Goal: Task Accomplishment & Management: Use online tool/utility

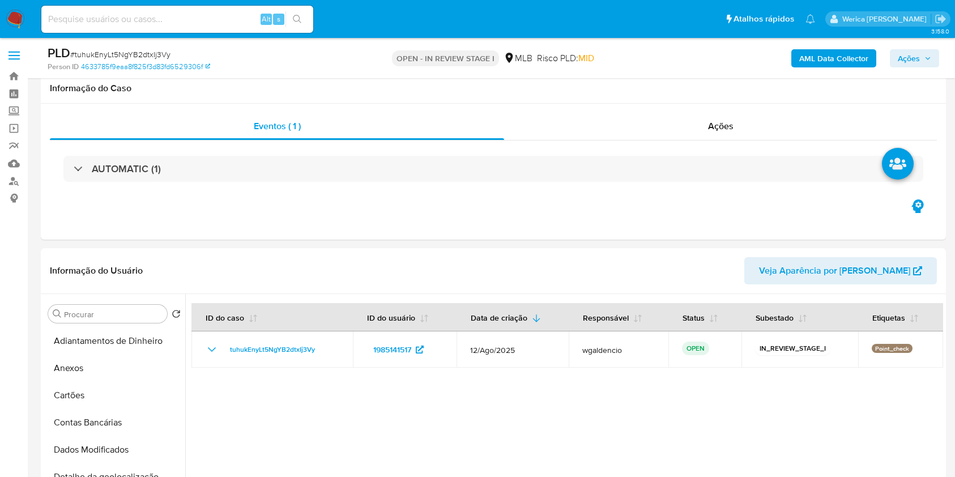
select select "10"
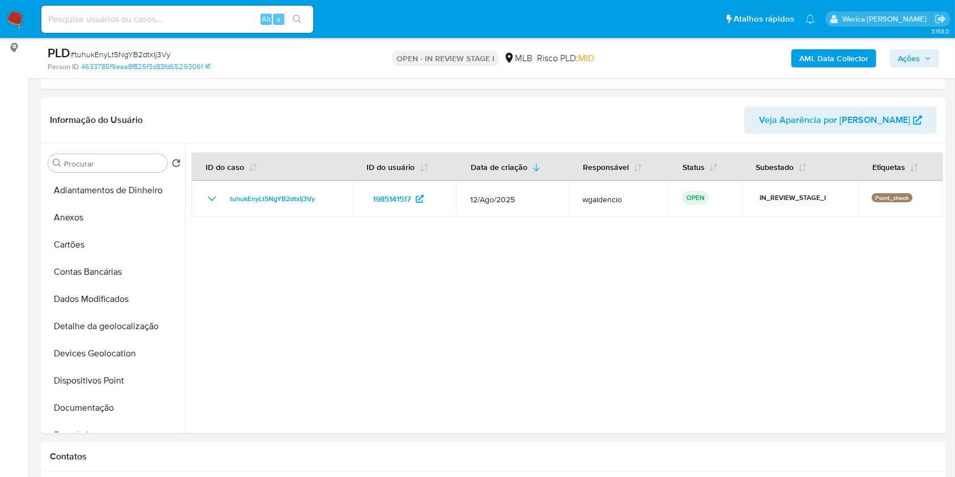
scroll to position [302, 0]
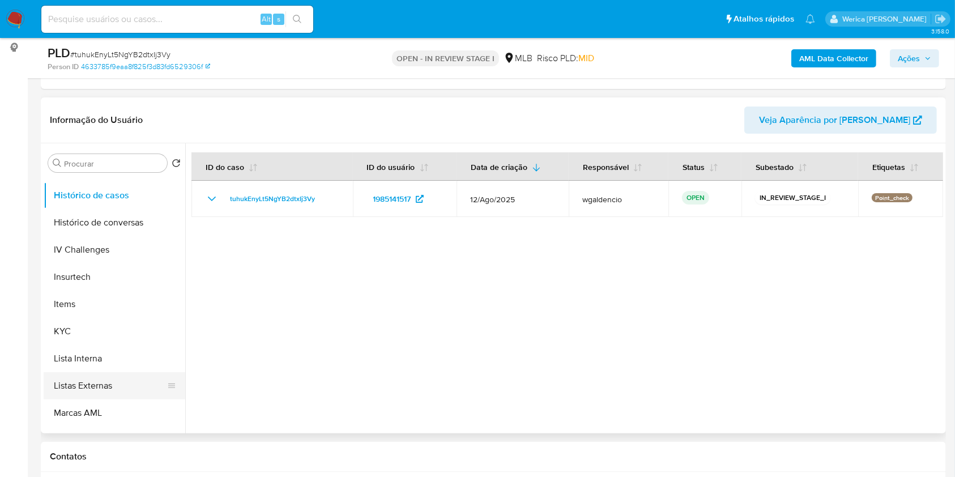
scroll to position [453, 0]
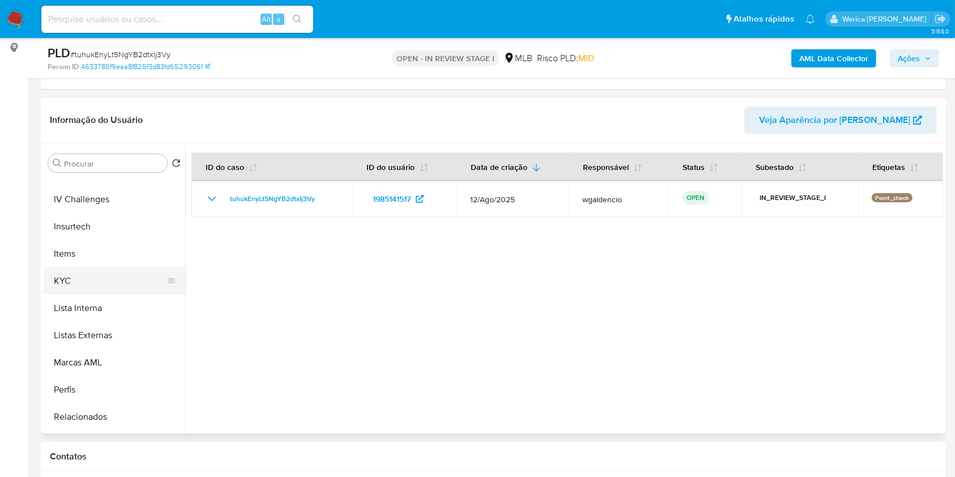
click at [96, 293] on button "KYC" at bounding box center [110, 280] width 133 height 27
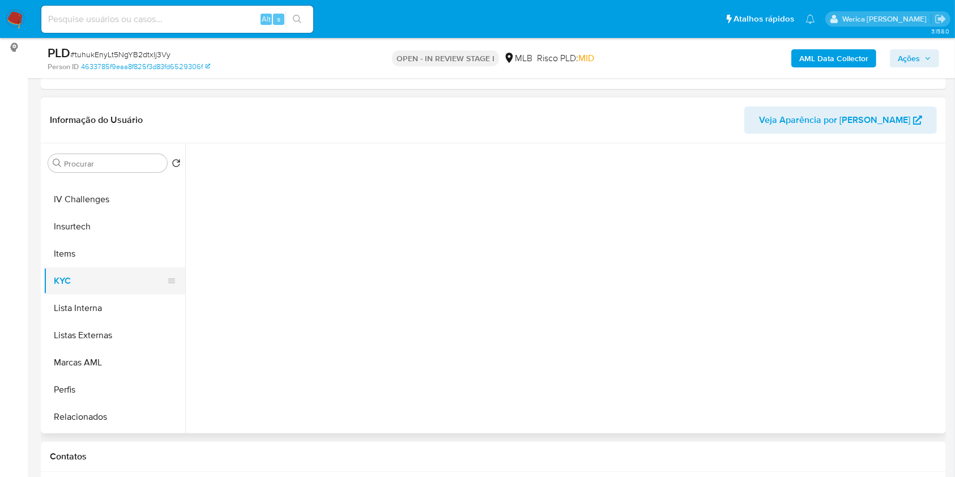
click at [101, 279] on button "KYC" at bounding box center [110, 280] width 133 height 27
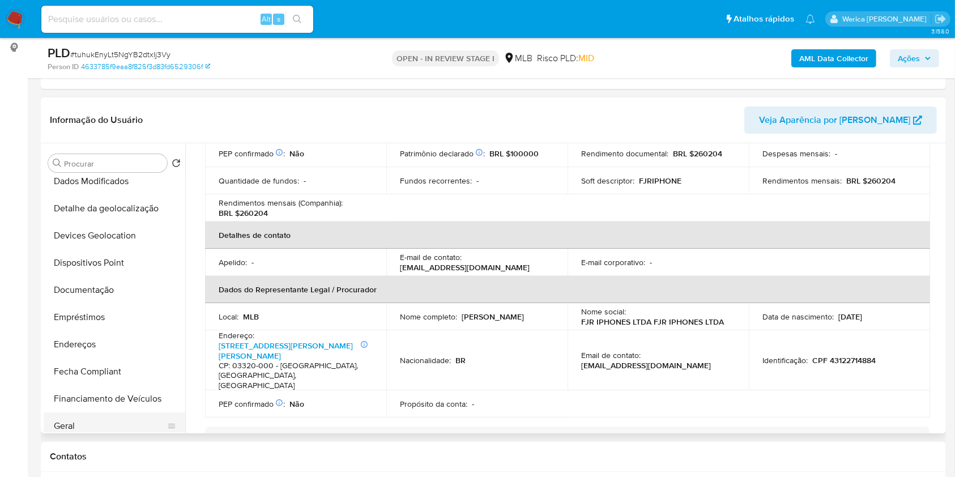
scroll to position [75, 0]
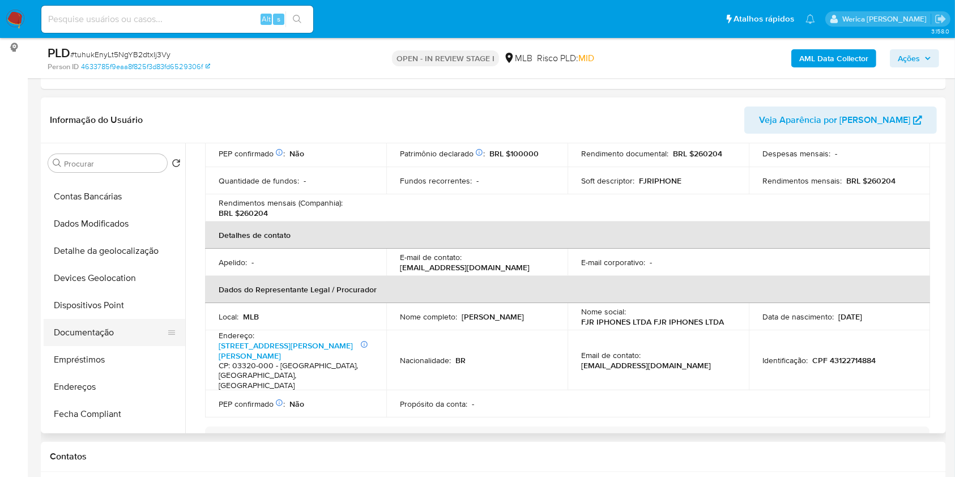
click at [139, 321] on button "Documentação" at bounding box center [110, 332] width 133 height 27
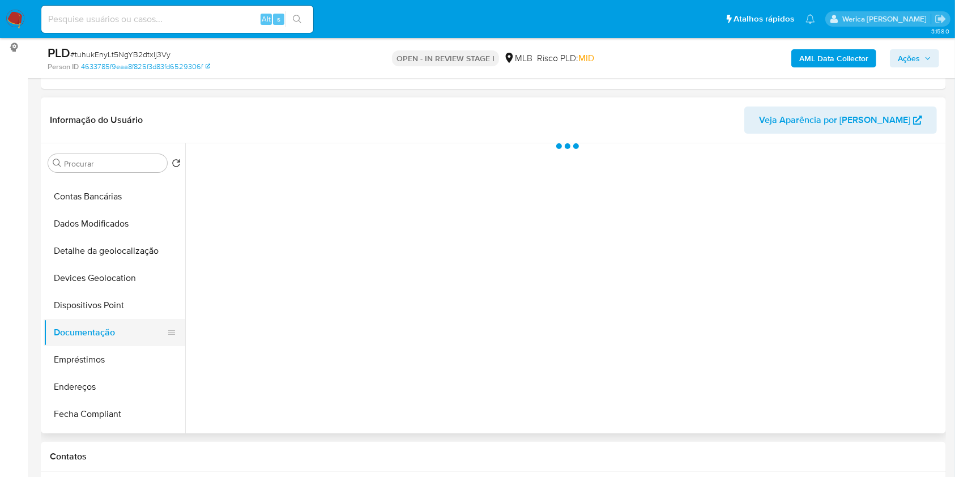
scroll to position [0, 0]
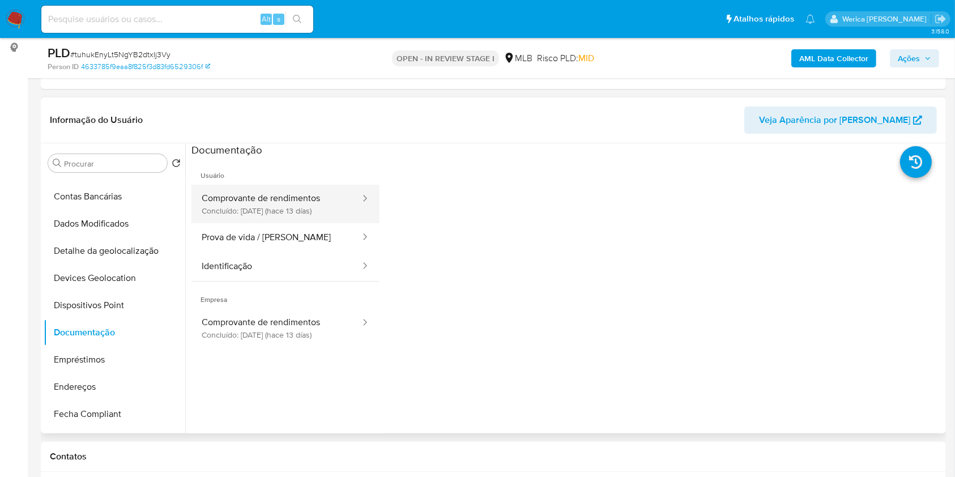
click at [299, 212] on button "Comprovante de rendimentos Concluído: 29/08/2025 (hace 13 días)" at bounding box center [276, 204] width 170 height 39
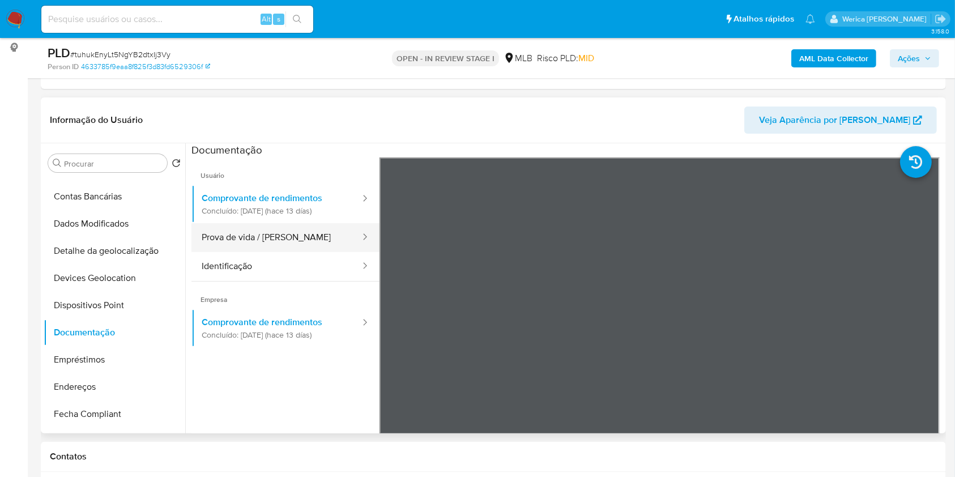
click at [315, 245] on button "Prova de vida / Selfie" at bounding box center [276, 237] width 170 height 29
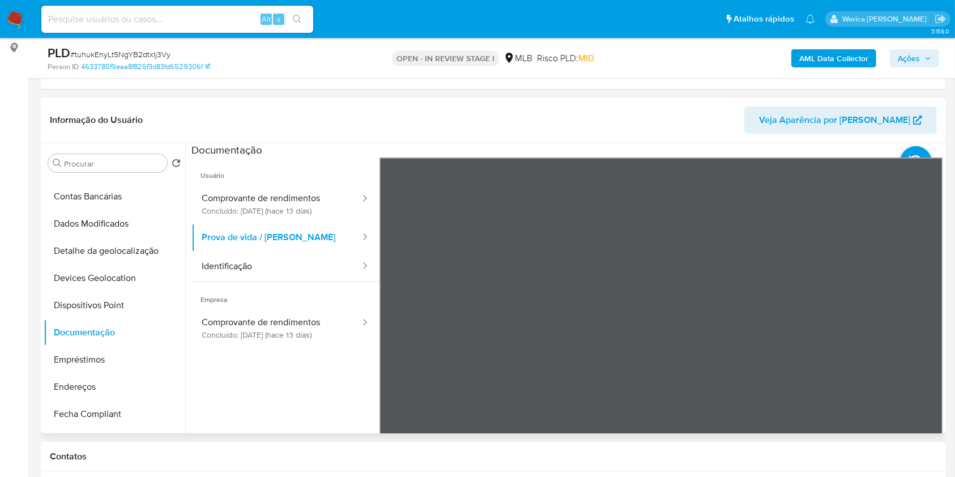
click at [324, 281] on span "Empresa" at bounding box center [285, 294] width 188 height 27
click at [314, 263] on button "Identificação" at bounding box center [276, 266] width 170 height 29
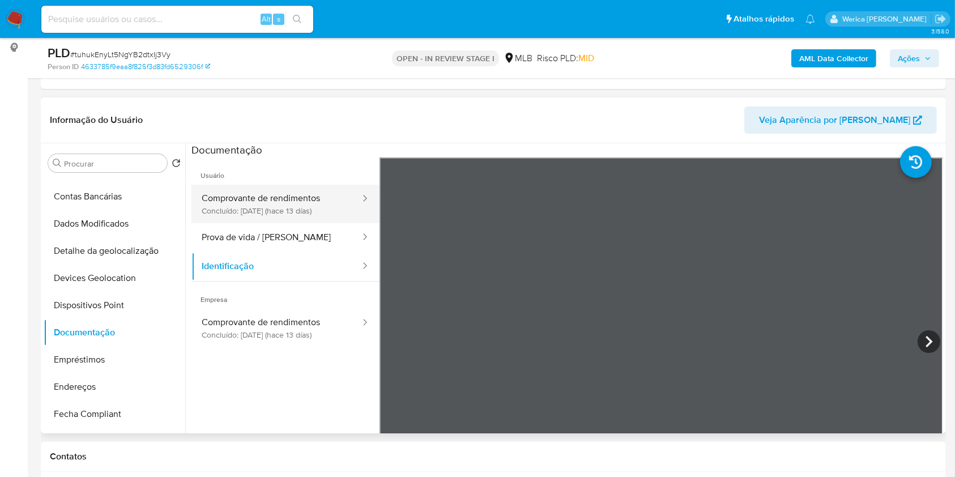
click at [303, 216] on button "Comprovante de rendimentos Concluído: 29/08/2025 (hace 13 días)" at bounding box center [276, 204] width 170 height 39
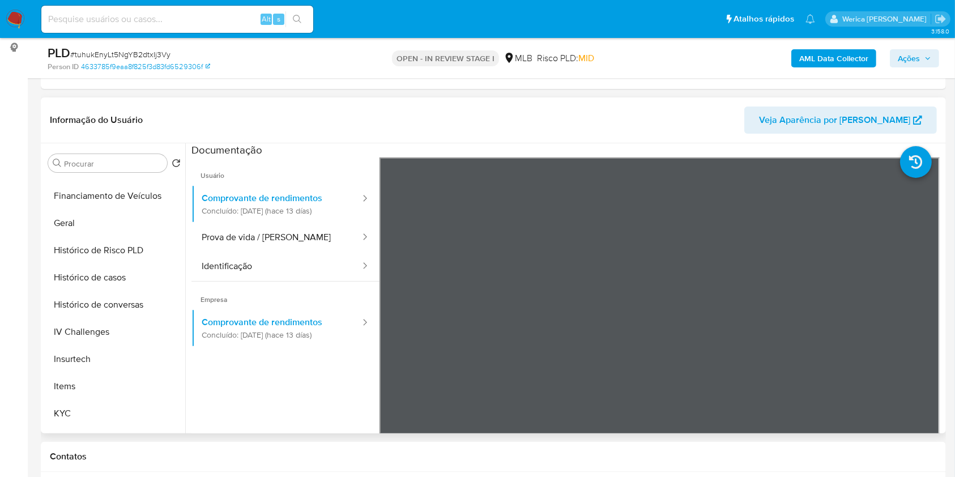
scroll to position [453, 0]
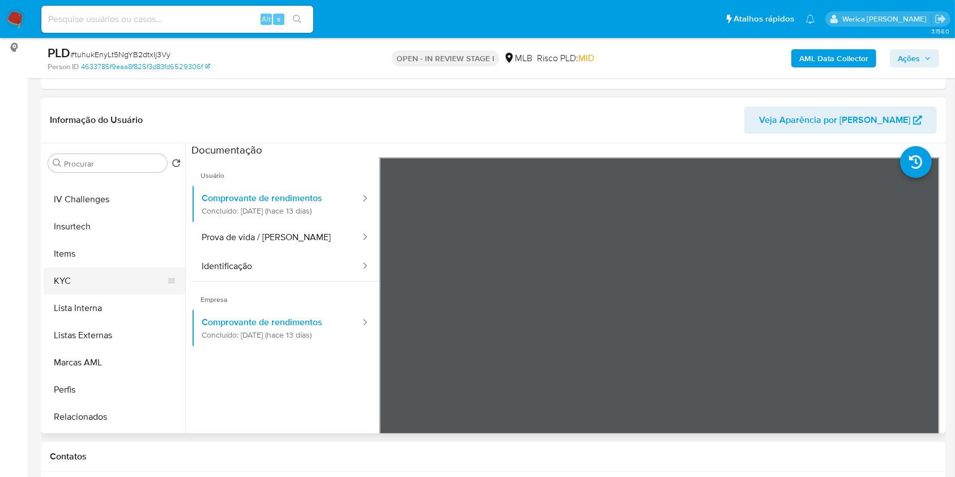
drag, startPoint x: 82, startPoint y: 264, endPoint x: 82, endPoint y: 273, distance: 9.1
click at [82, 264] on button "Items" at bounding box center [115, 253] width 142 height 27
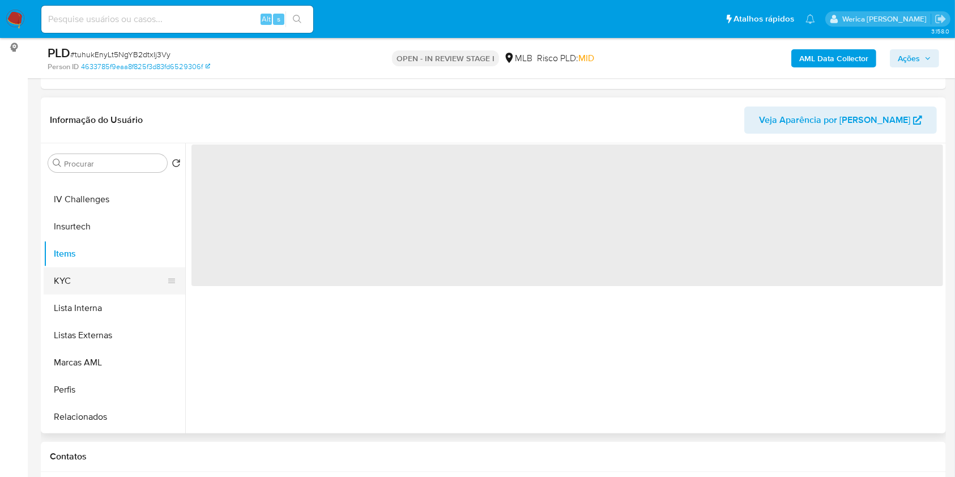
click at [82, 281] on button "KYC" at bounding box center [110, 280] width 133 height 27
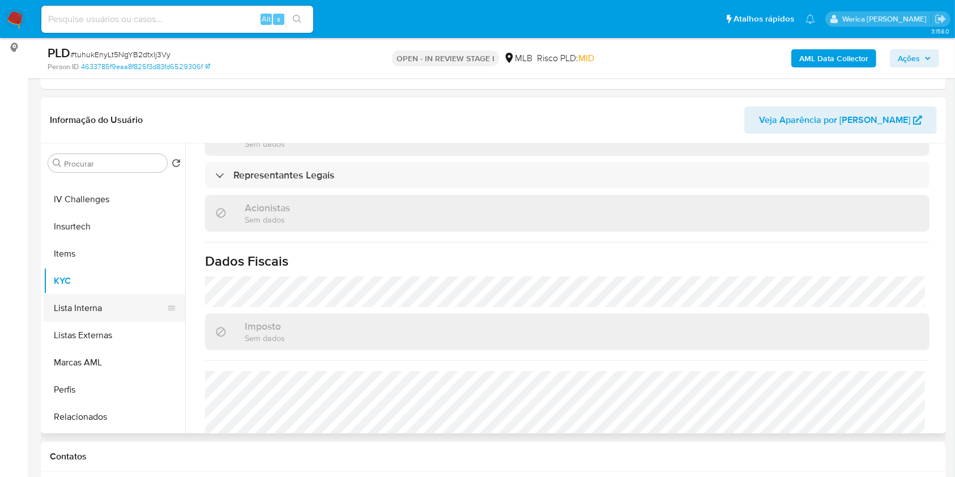
scroll to position [302, 0]
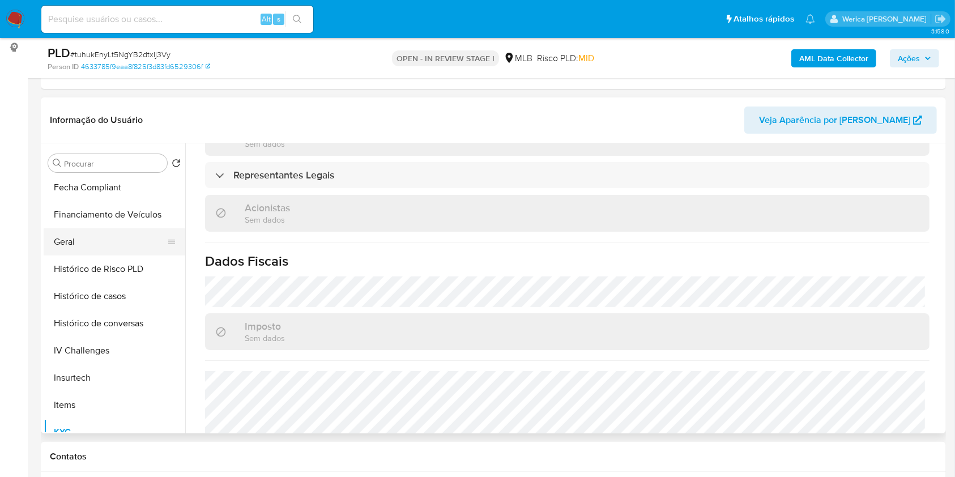
click at [78, 245] on button "Geral" at bounding box center [110, 241] width 133 height 27
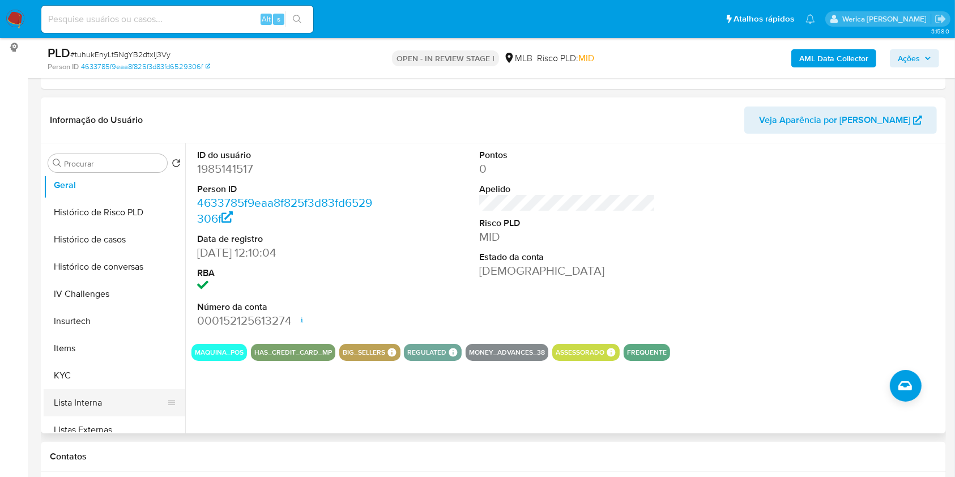
scroll to position [453, 0]
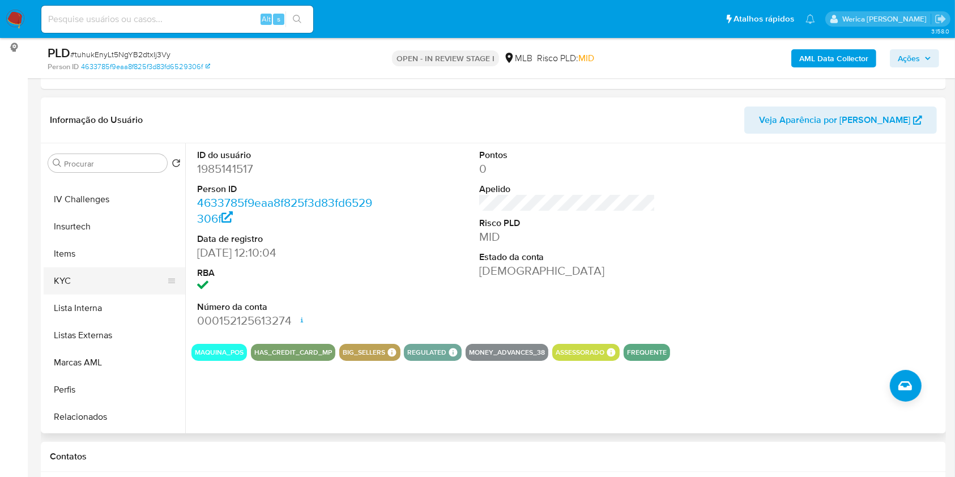
click at [104, 285] on button "KYC" at bounding box center [110, 280] width 133 height 27
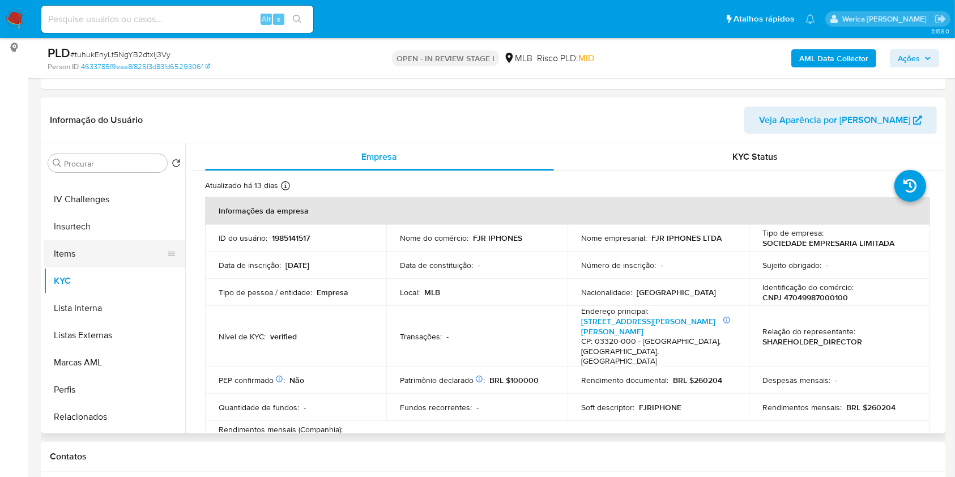
scroll to position [227, 0]
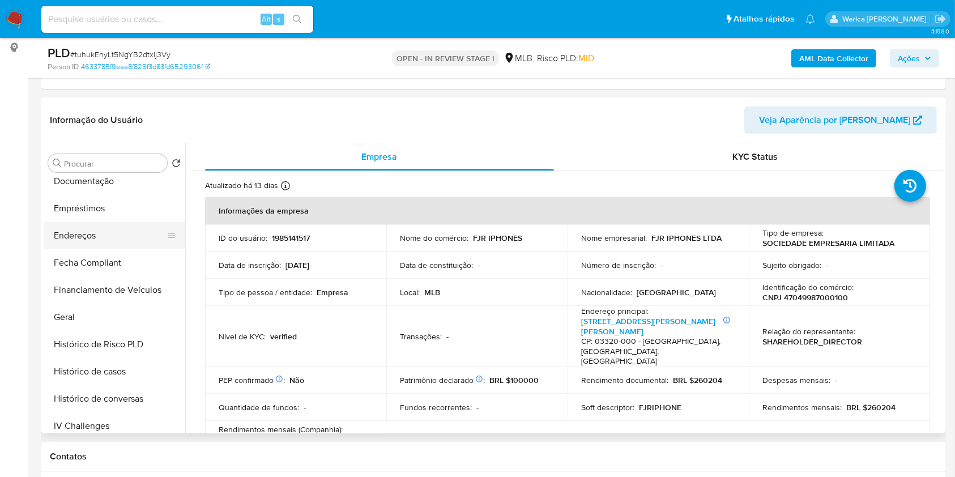
click at [109, 240] on button "Endereços" at bounding box center [110, 235] width 133 height 27
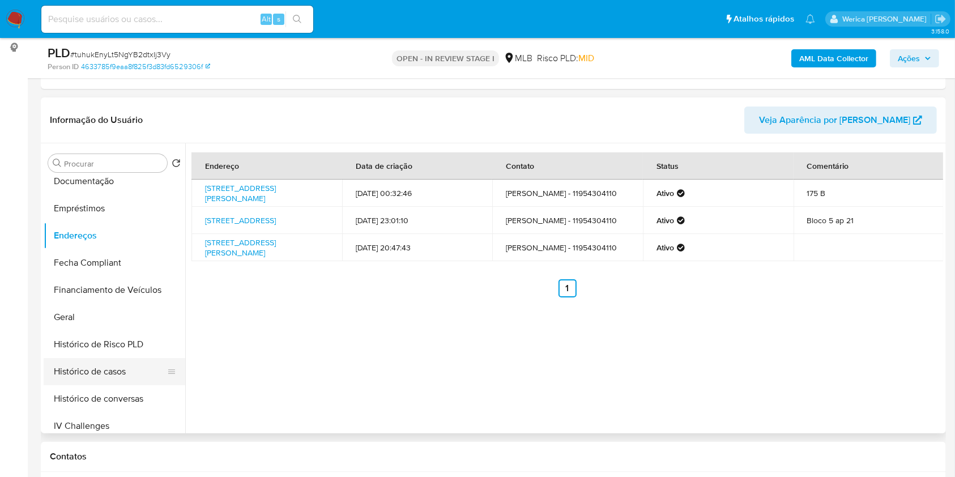
scroll to position [0, 0]
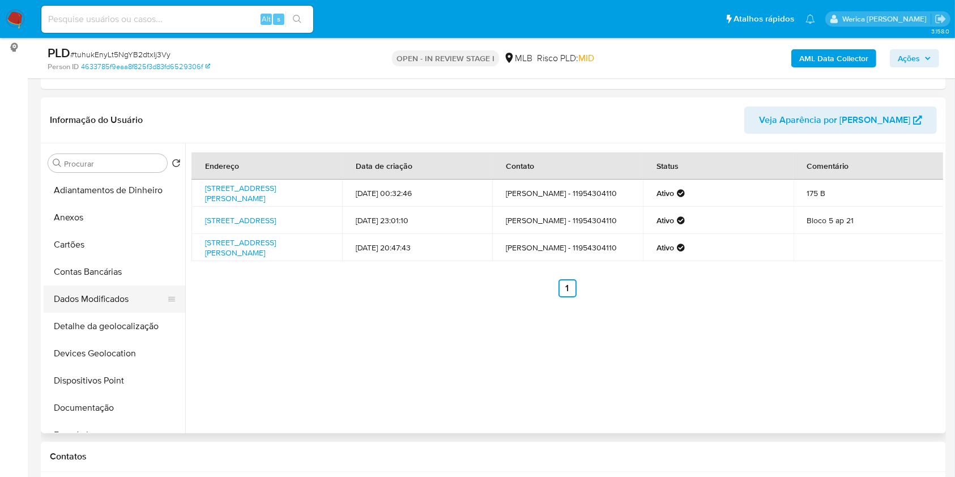
click at [126, 303] on button "Dados Modificados" at bounding box center [110, 298] width 133 height 27
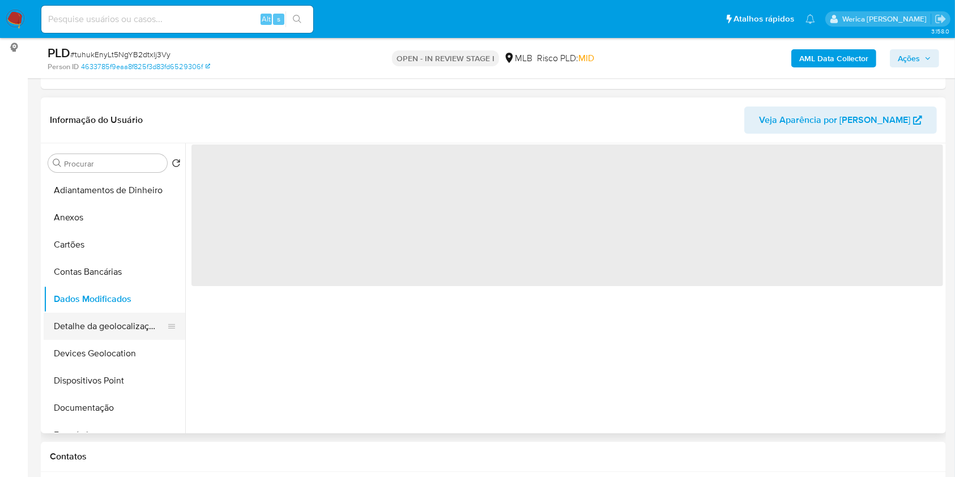
click at [136, 322] on button "Detalhe da geolocalização" at bounding box center [110, 326] width 133 height 27
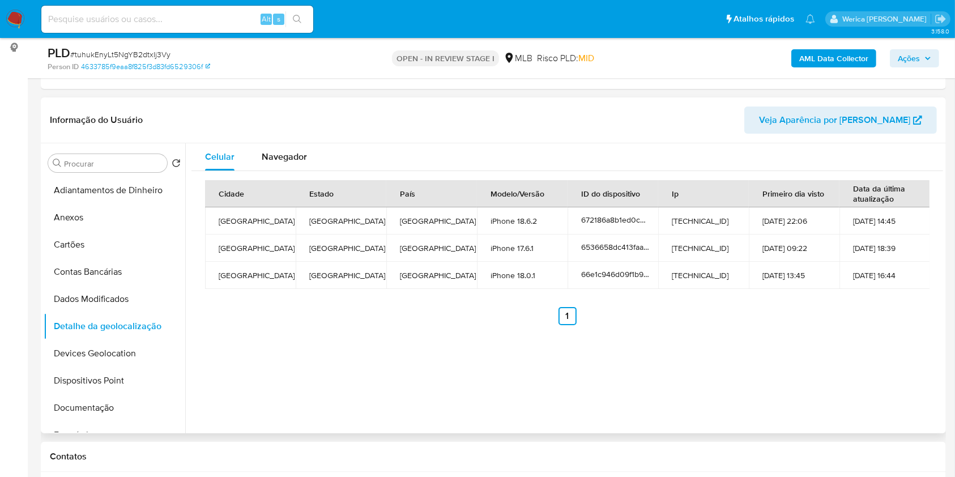
click at [863, 328] on div "Cidade Estado País Modelo/Versão ID do dispositivo Ip Primeiro dia visto Data d…" at bounding box center [567, 252] width 752 height 163
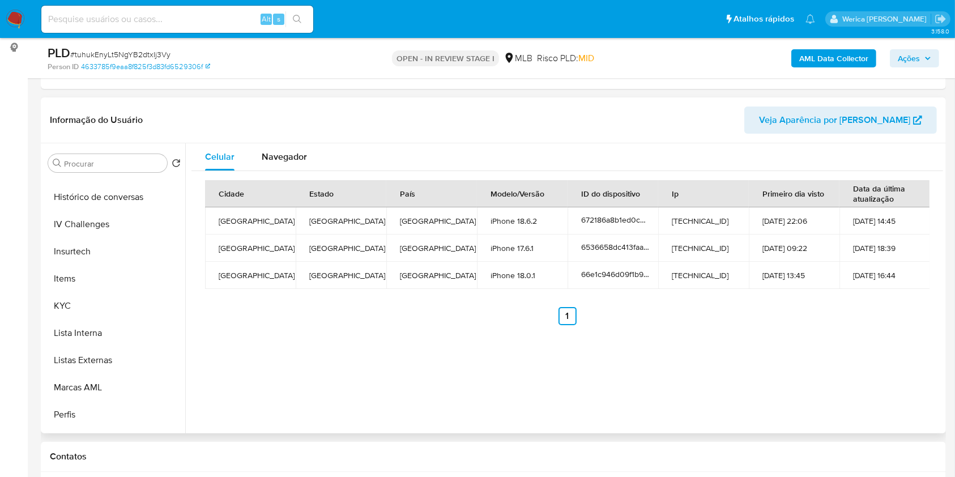
scroll to position [533, 0]
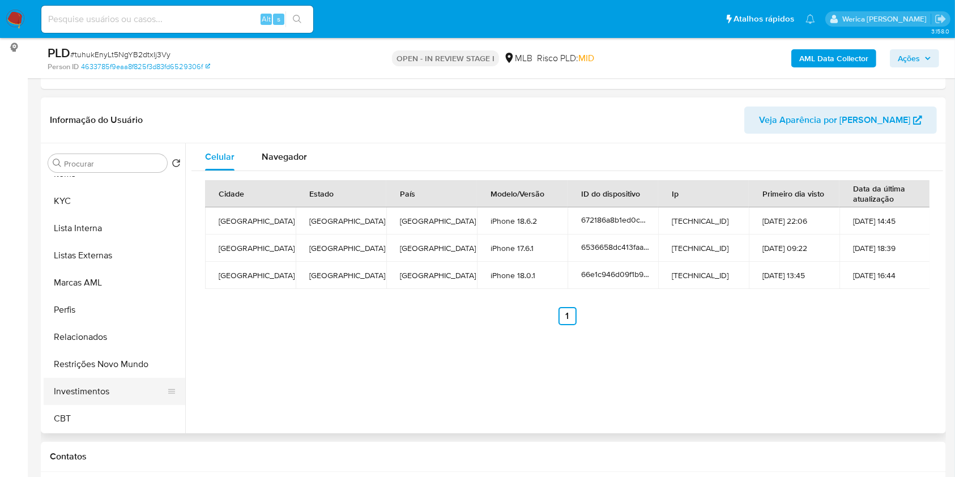
click at [132, 399] on button "Investimentos" at bounding box center [110, 391] width 133 height 27
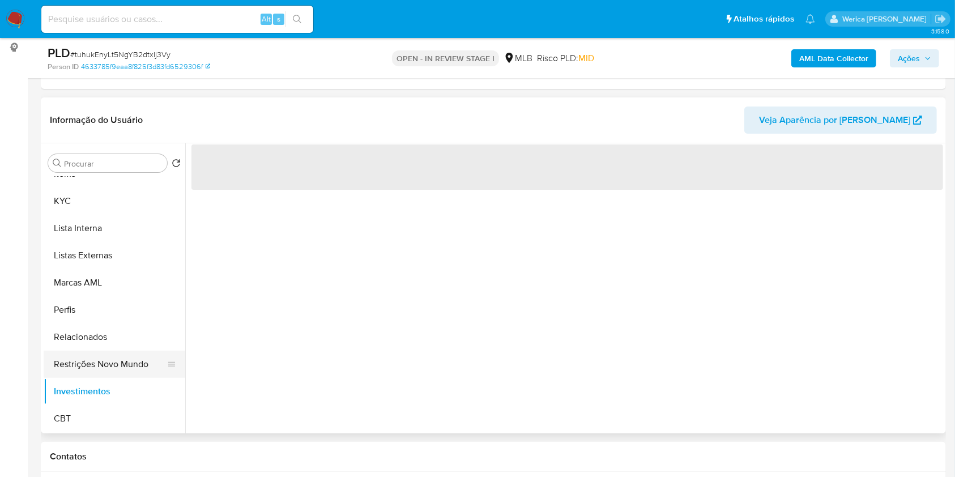
click at [127, 367] on button "Restrições Novo Mundo" at bounding box center [110, 364] width 133 height 27
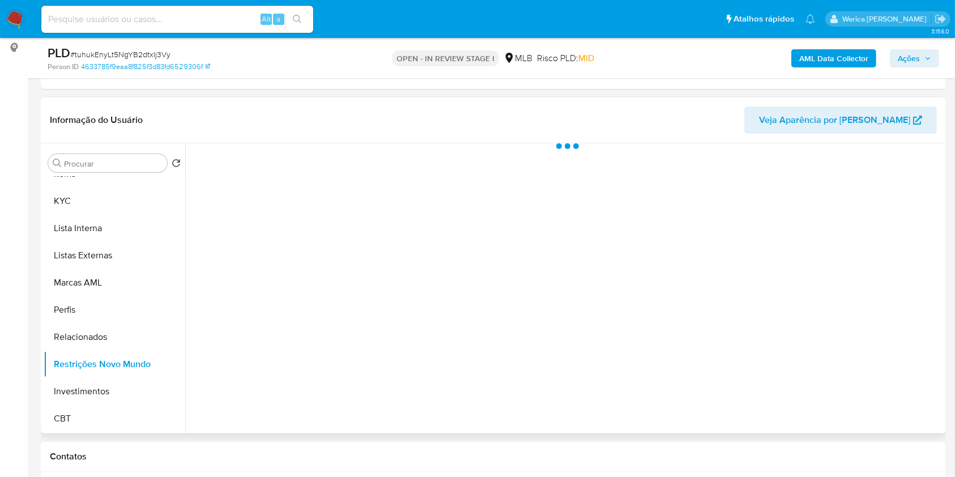
click at [315, 197] on div at bounding box center [564, 288] width 758 height 290
click at [312, 189] on div at bounding box center [564, 288] width 758 height 290
click at [332, 171] on div at bounding box center [564, 288] width 758 height 290
click at [318, 162] on span "Historial" at bounding box center [304, 161] width 35 height 13
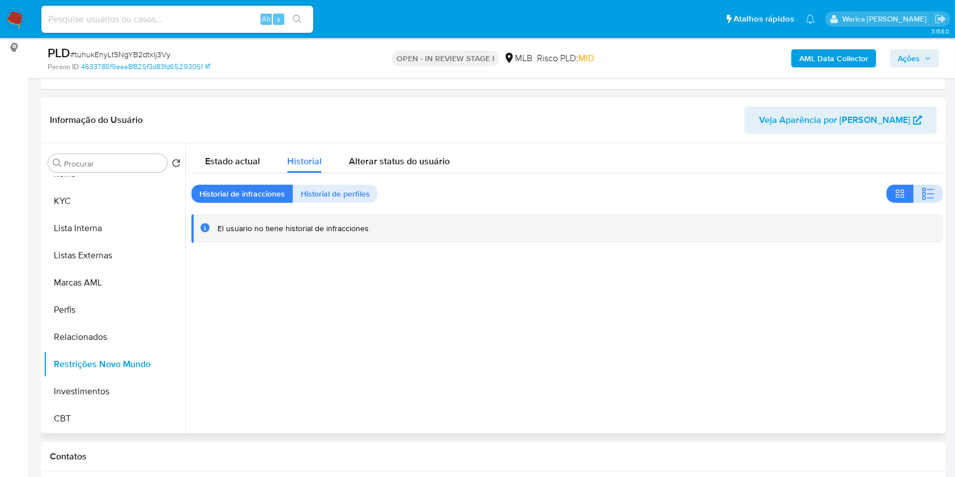
click at [922, 193] on icon "button" at bounding box center [923, 193] width 3 height 3
click at [883, 362] on div at bounding box center [564, 288] width 758 height 290
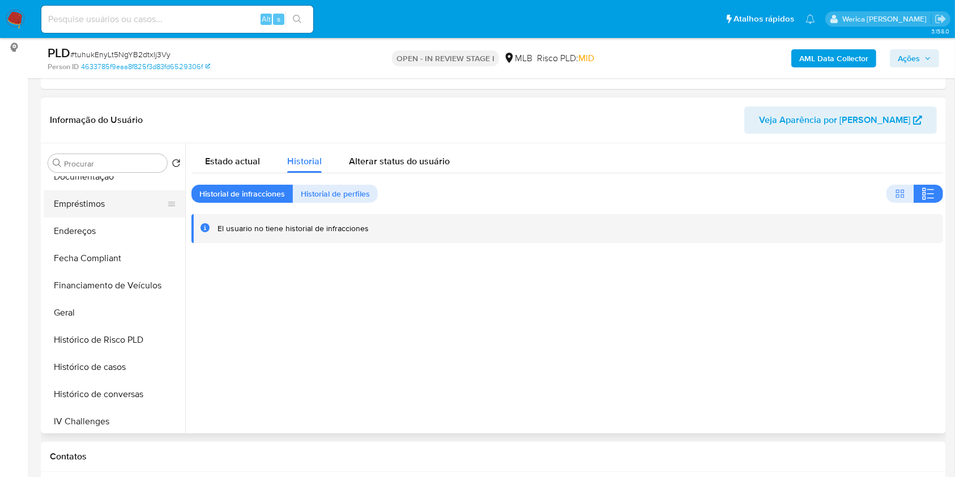
scroll to position [80, 0]
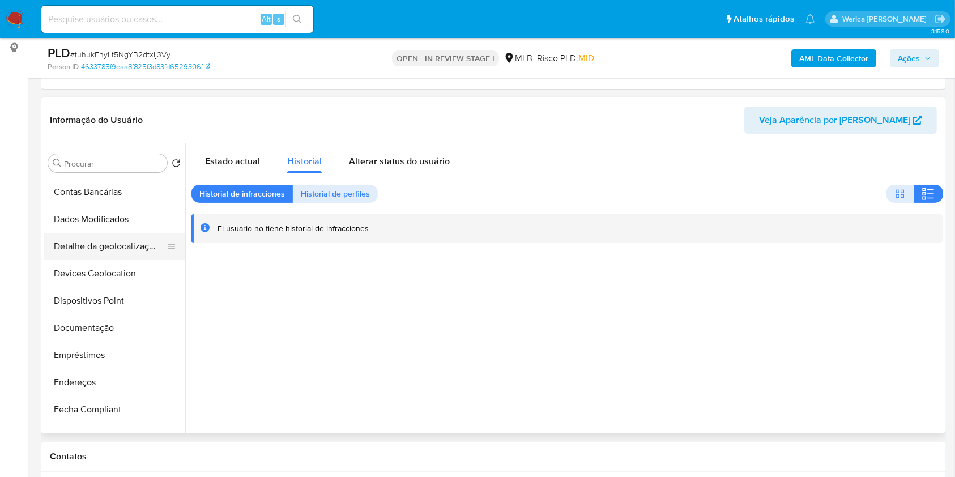
click at [112, 258] on button "Detalhe da geolocalização" at bounding box center [110, 246] width 133 height 27
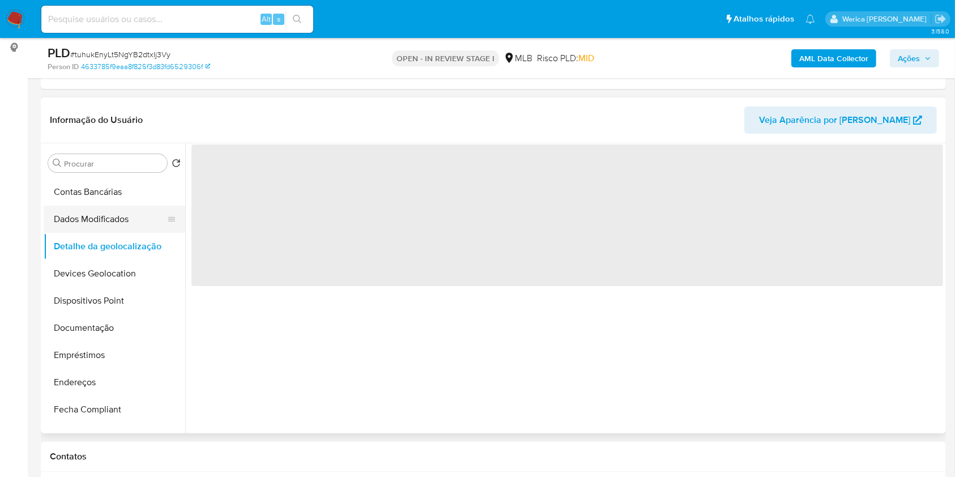
click at [126, 210] on button "Dados Modificados" at bounding box center [110, 219] width 133 height 27
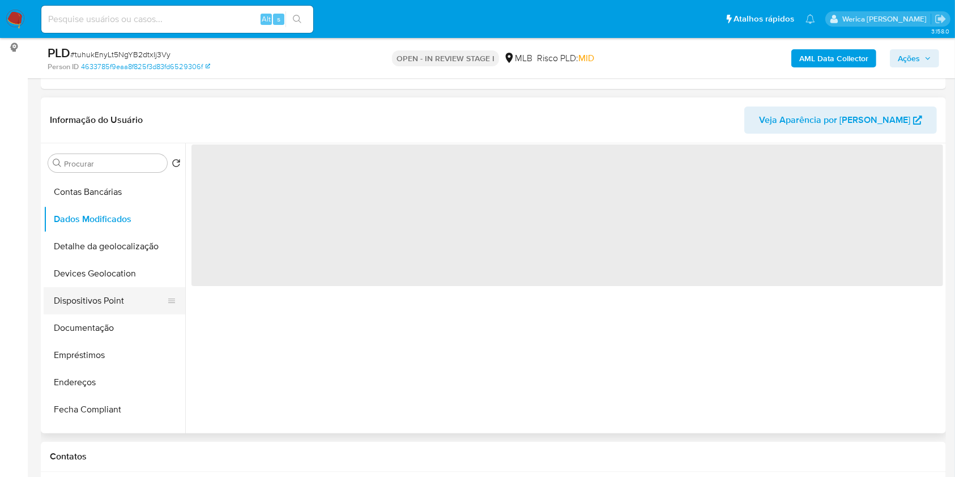
click at [123, 300] on button "Dispositivos Point" at bounding box center [110, 300] width 133 height 27
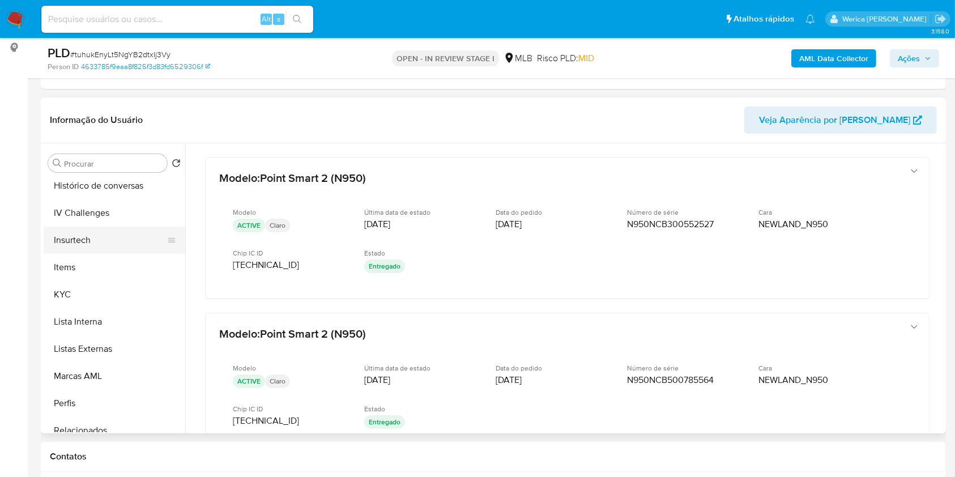
scroll to position [533, 0]
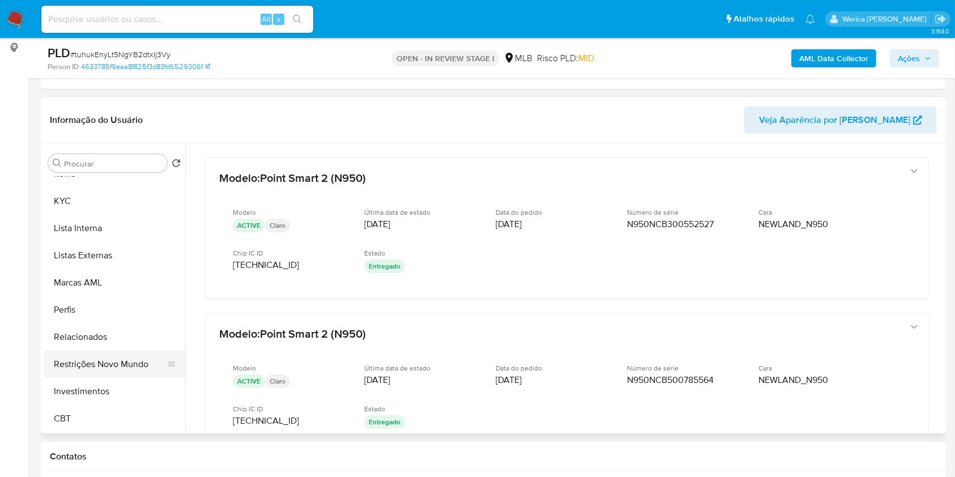
click at [121, 359] on button "Restrições Novo Mundo" at bounding box center [110, 364] width 133 height 27
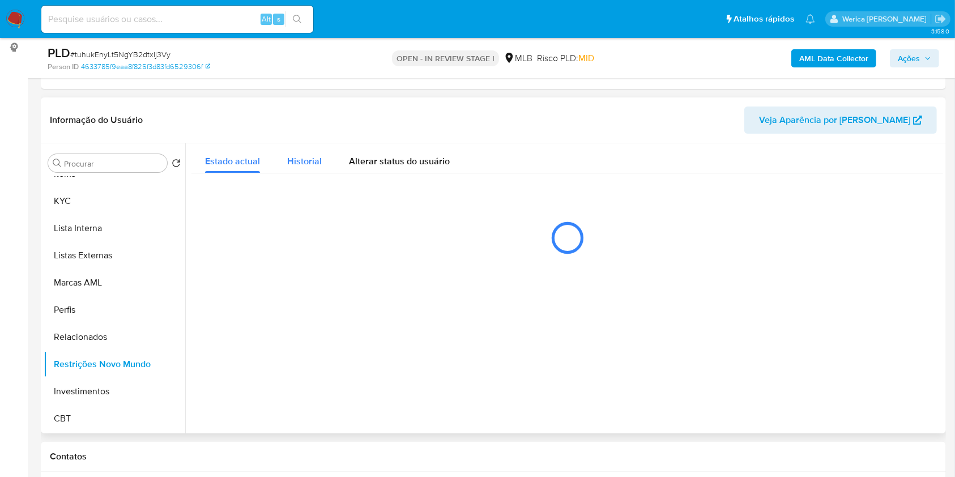
click at [291, 160] on span "Historial" at bounding box center [304, 161] width 35 height 13
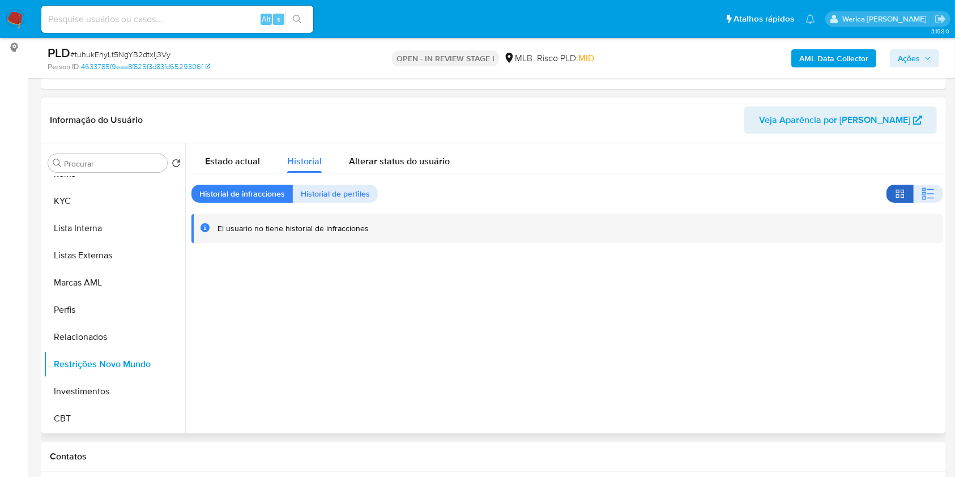
click at [905, 187] on button "button" at bounding box center [899, 194] width 27 height 18
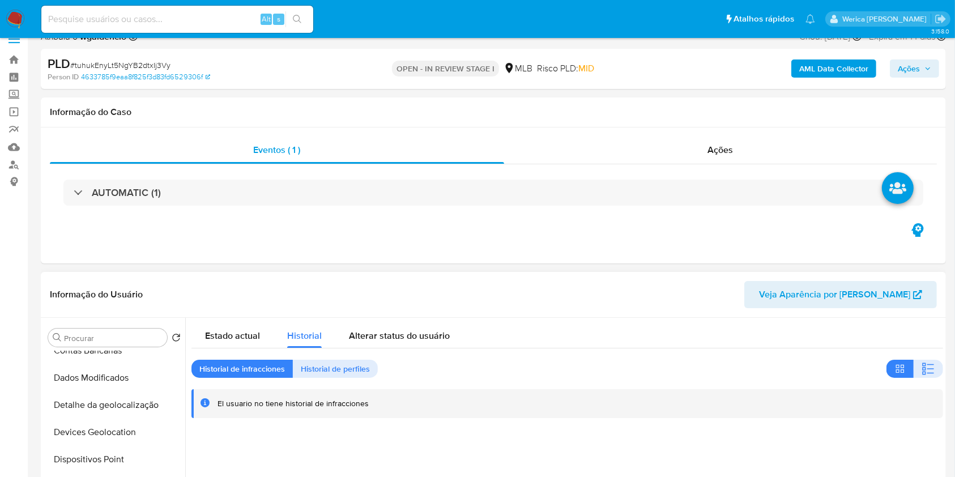
scroll to position [151, 0]
click at [117, 400] on button "Dispositivos Point" at bounding box center [110, 404] width 133 height 27
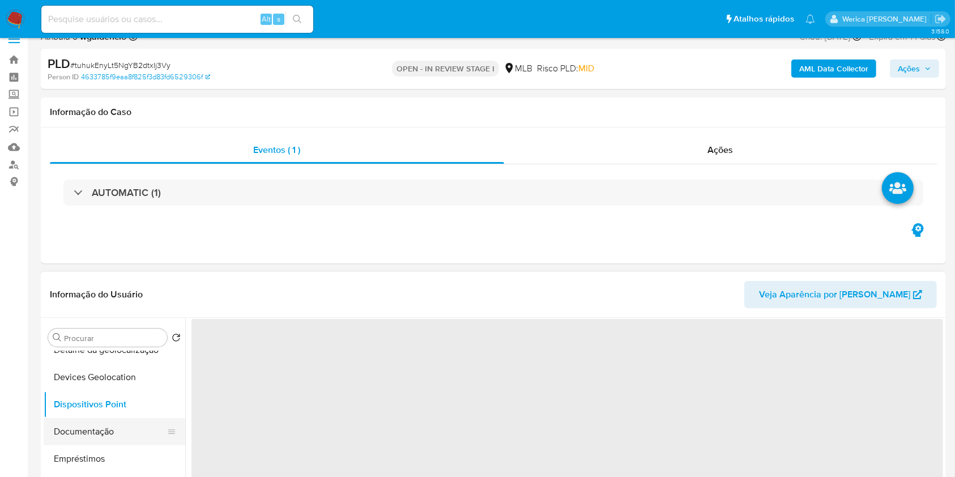
click at [95, 419] on button "Documentação" at bounding box center [110, 431] width 133 height 27
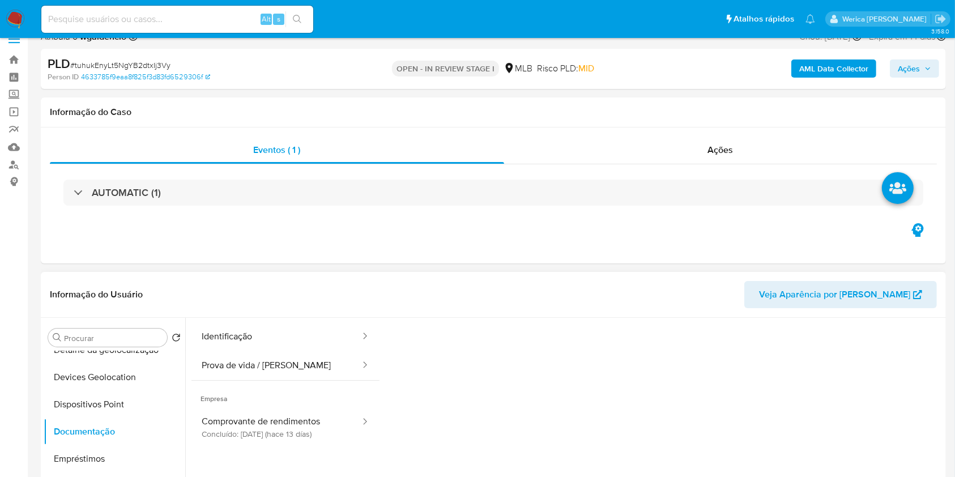
scroll to position [0, 0]
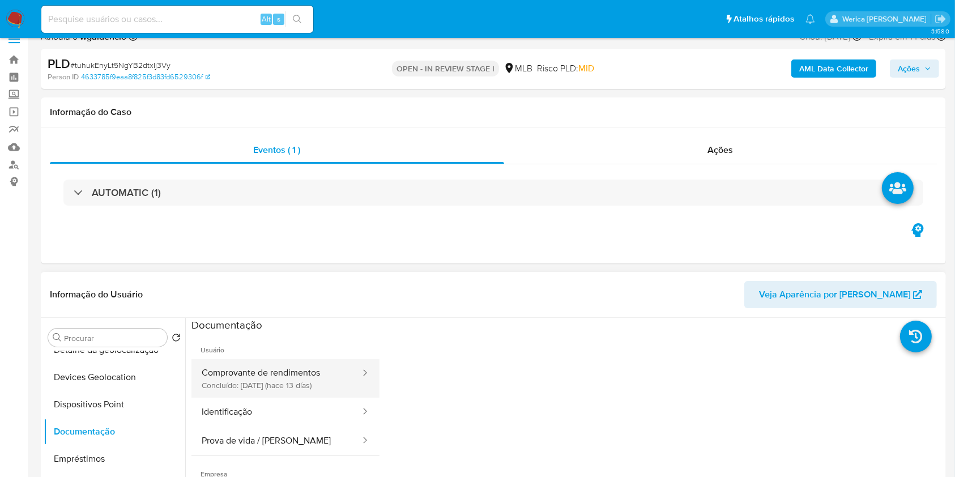
drag, startPoint x: 279, startPoint y: 366, endPoint x: 291, endPoint y: 361, distance: 12.9
click at [291, 361] on button "Comprovante de rendimentos Concluído: 29/08/2025 (hace 13 días)" at bounding box center [276, 378] width 170 height 39
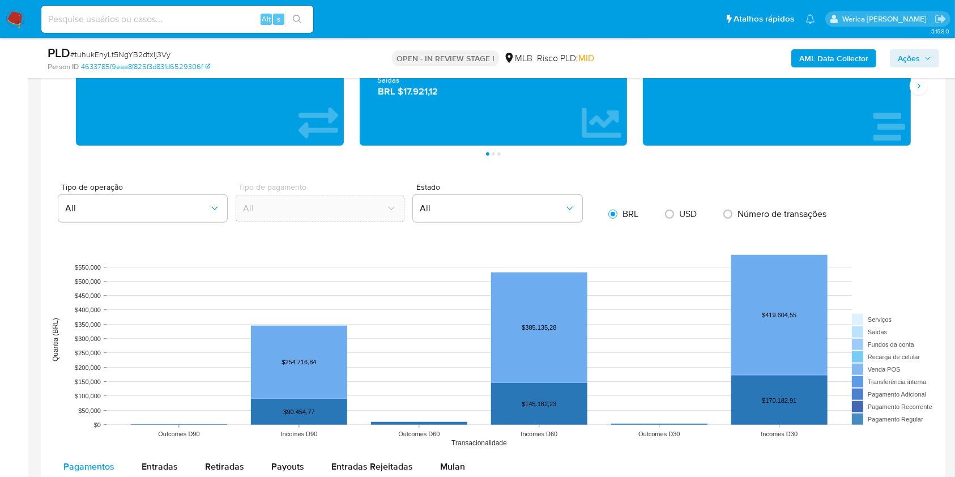
scroll to position [998, 0]
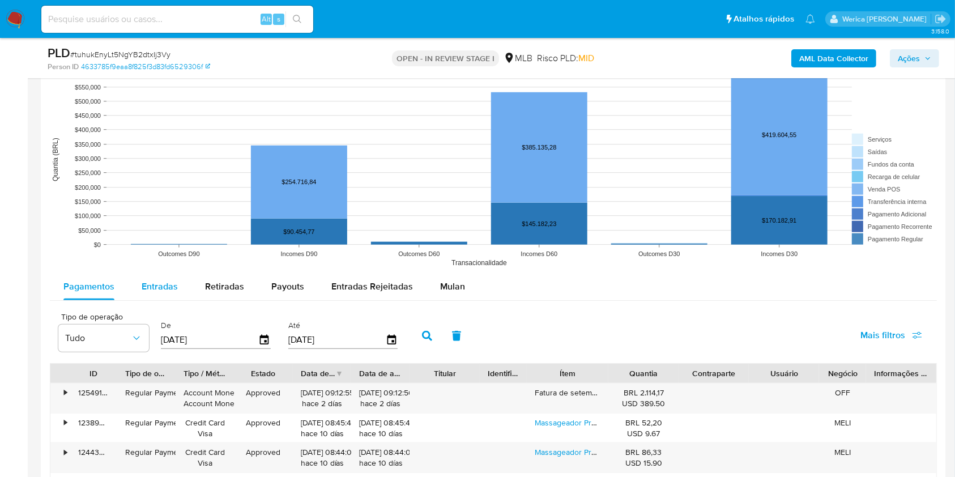
click at [148, 283] on span "Entradas" at bounding box center [160, 286] width 36 height 13
select select "10"
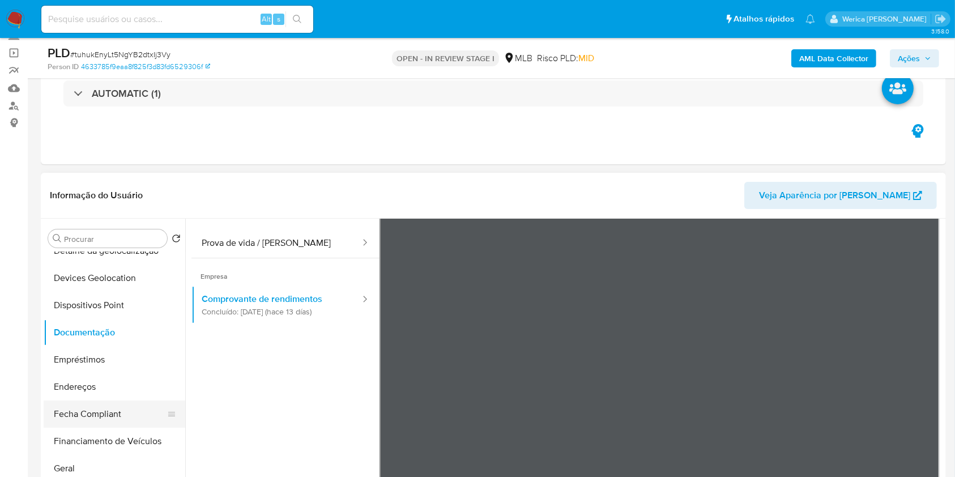
scroll to position [0, 0]
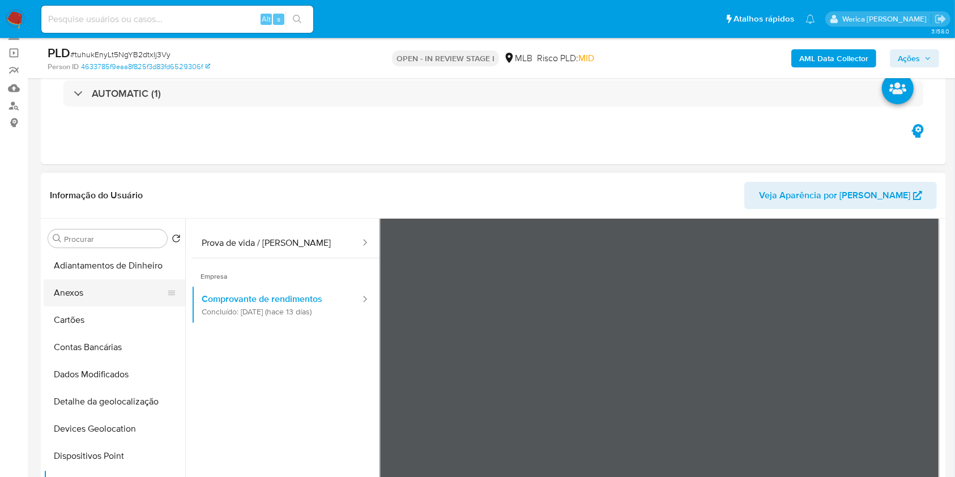
click at [97, 293] on button "Anexos" at bounding box center [110, 292] width 133 height 27
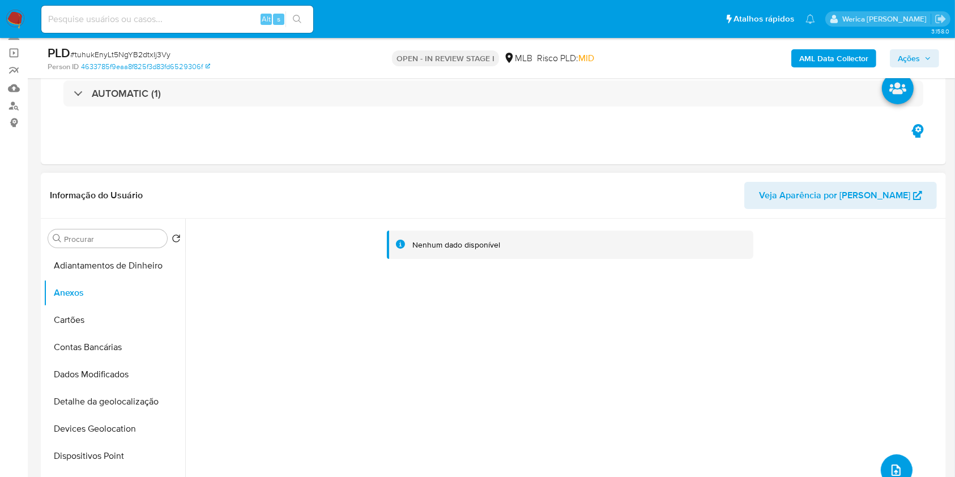
click at [889, 472] on icon "upload-file" at bounding box center [896, 470] width 14 height 14
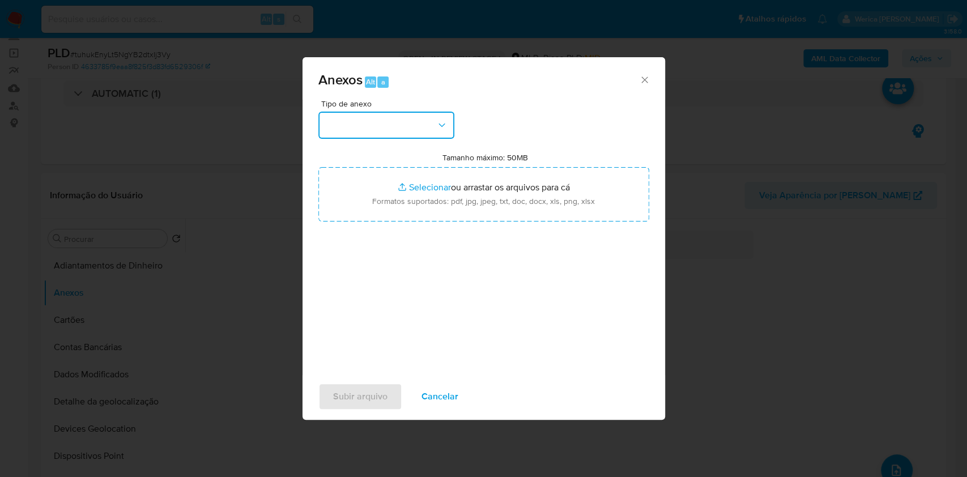
click at [395, 129] on button "button" at bounding box center [386, 125] width 136 height 27
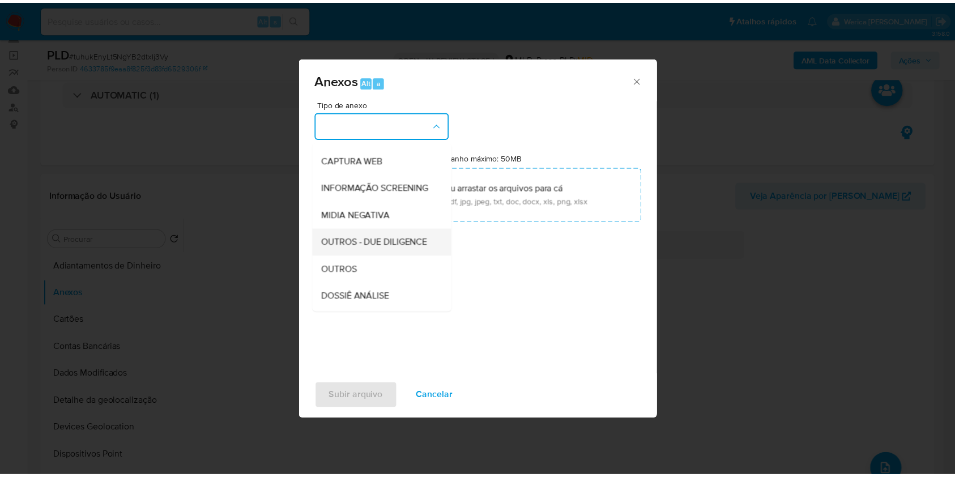
scroll to position [151, 0]
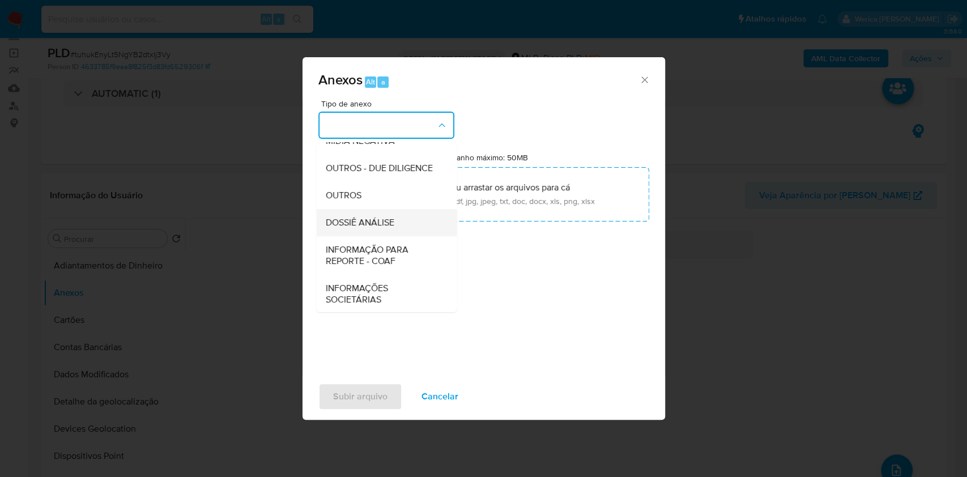
click at [406, 236] on div "DOSSIÊ ANÁLISE" at bounding box center [383, 222] width 116 height 27
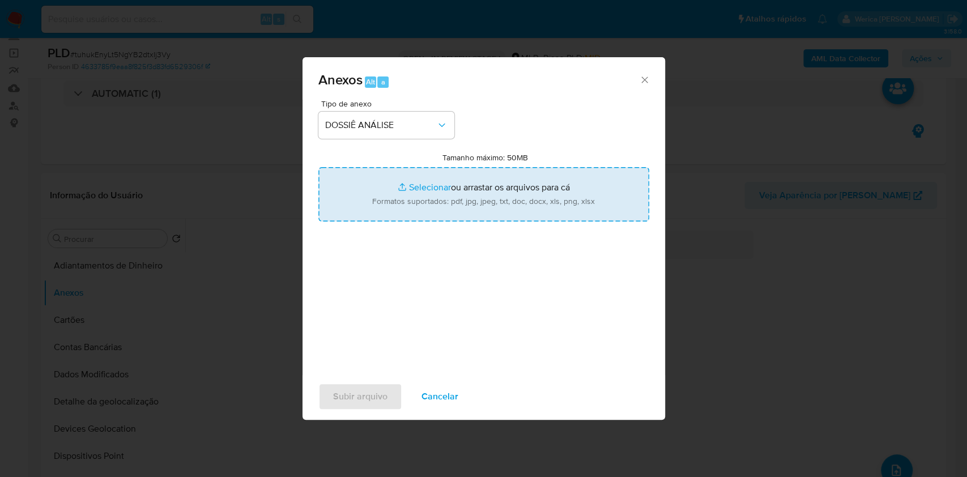
click at [575, 196] on input "Tamanho máximo: 50MB Selecionar arquivos" at bounding box center [483, 194] width 331 height 54
type input "C:\fakepath\Mulan 1985141517_2025_09_11_09_16_49.xlsx"
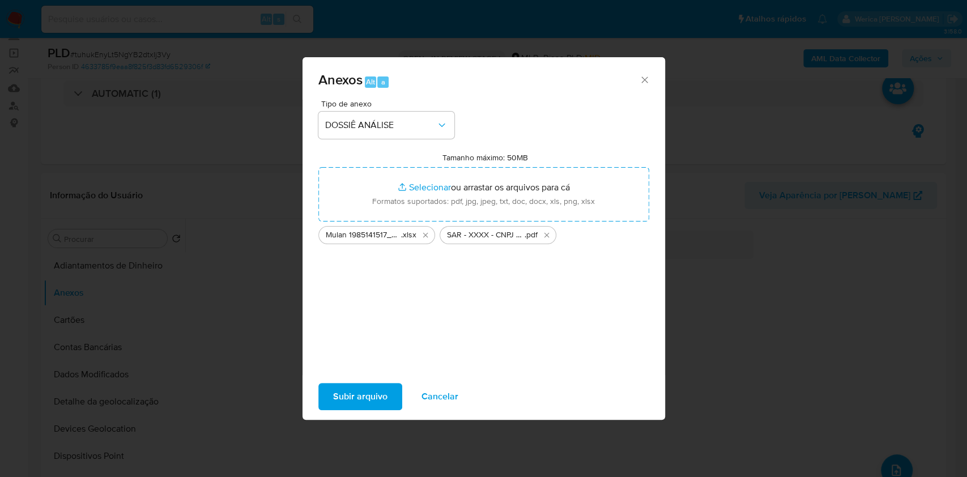
click at [386, 394] on button "Subir arquivo" at bounding box center [360, 396] width 84 height 27
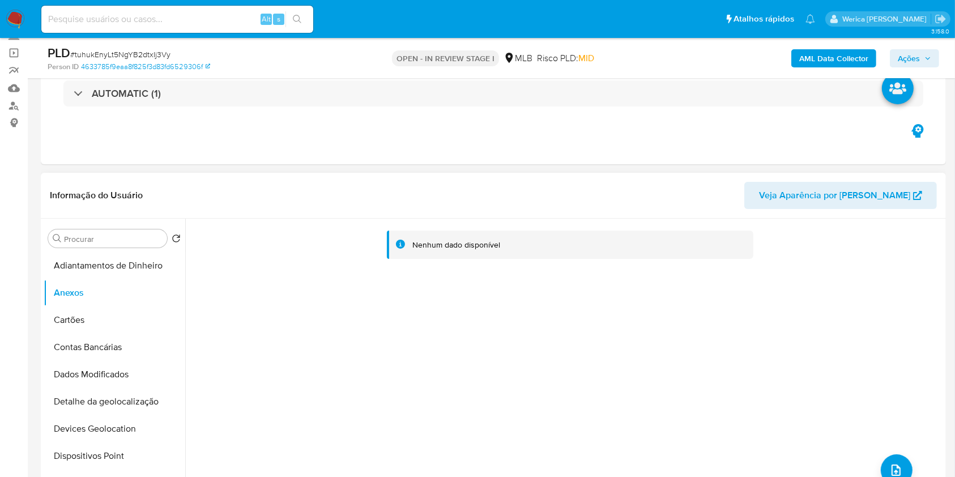
click at [693, 213] on div "Informação do Usuário Veja Aparência por Pessoa" at bounding box center [493, 196] width 905 height 46
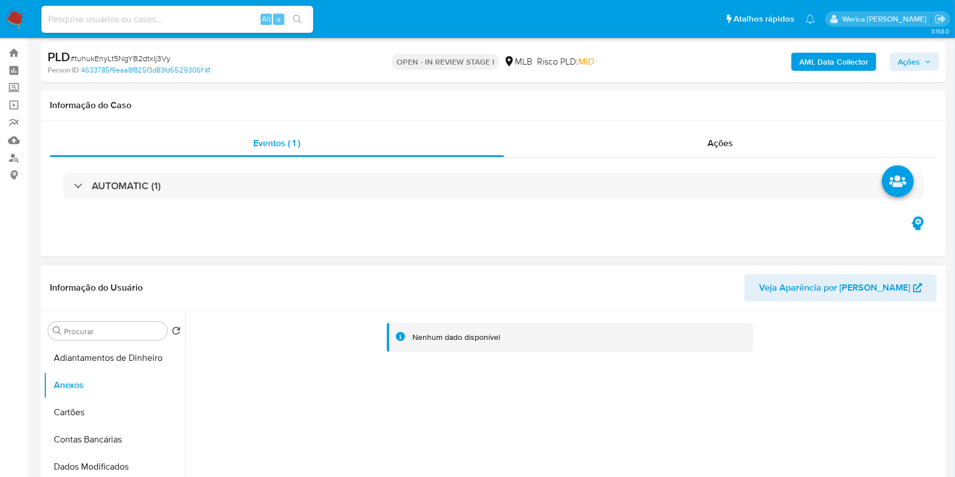
scroll to position [0, 0]
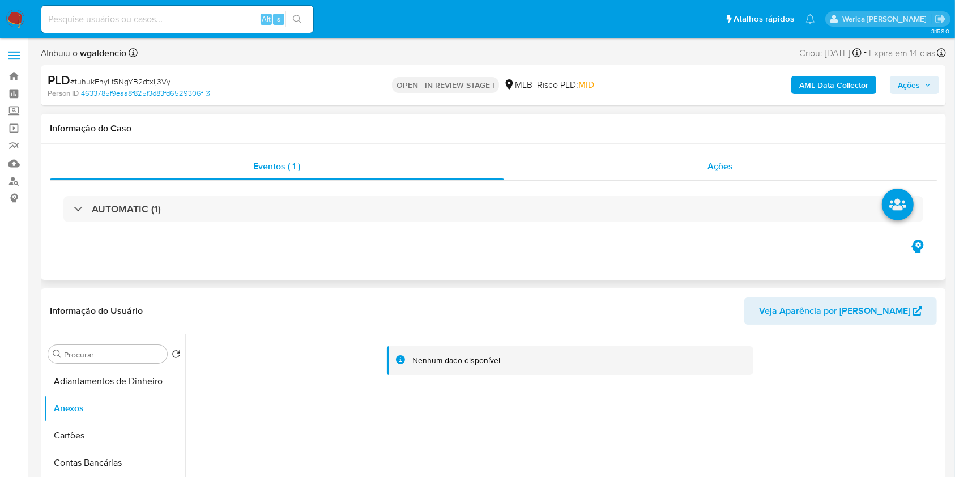
click at [707, 169] on div "Ações" at bounding box center [720, 166] width 433 height 27
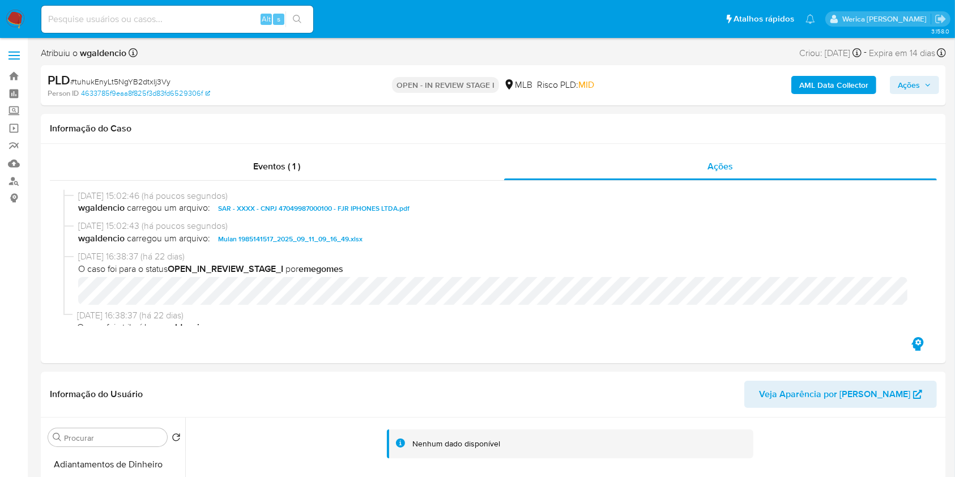
click at [915, 87] on span "Ações" at bounding box center [909, 85] width 22 height 18
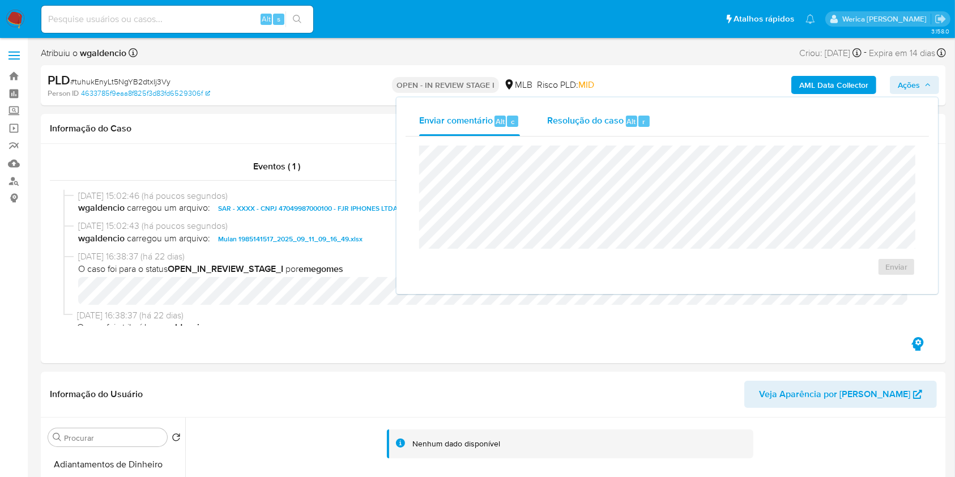
click at [553, 120] on span "Resolução do caso" at bounding box center [585, 120] width 76 height 13
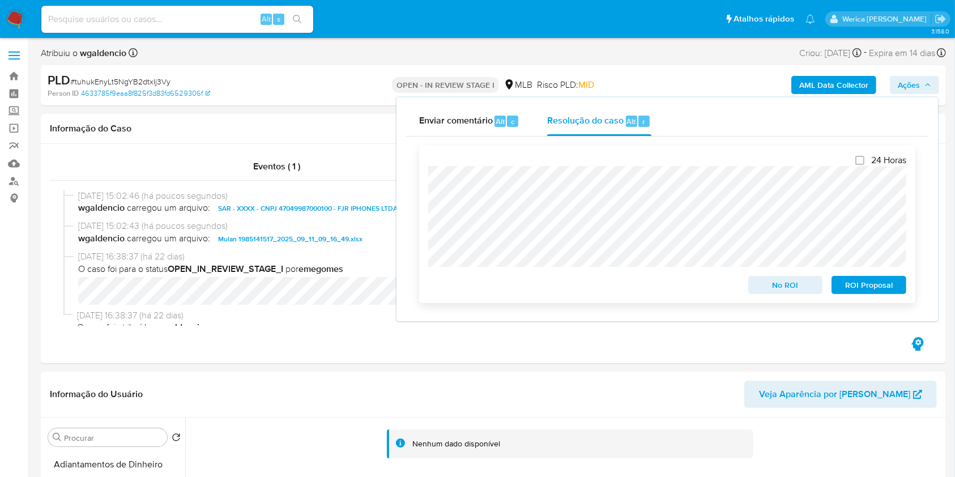
click at [859, 293] on span "ROI Proposal" at bounding box center [868, 285] width 59 height 16
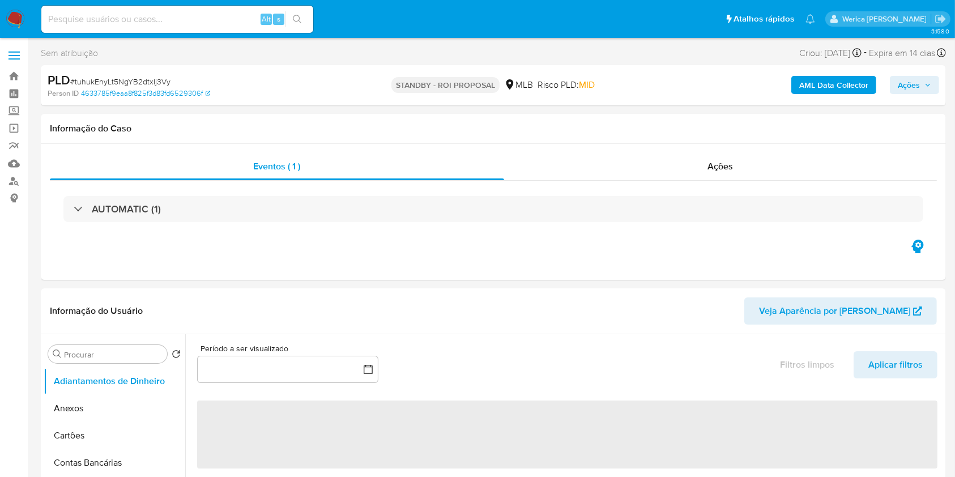
select select "10"
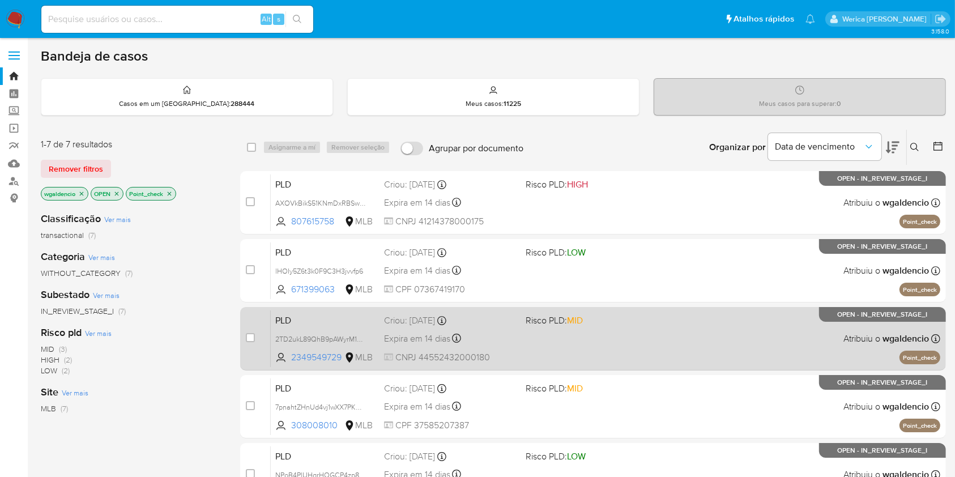
click at [698, 345] on div "PLD 2TD2ukL89QhB9pAWyrM1ha5f 2349549729 MLB Risco PLD: MID Criou: 12/08/2025 Cr…" at bounding box center [605, 338] width 669 height 57
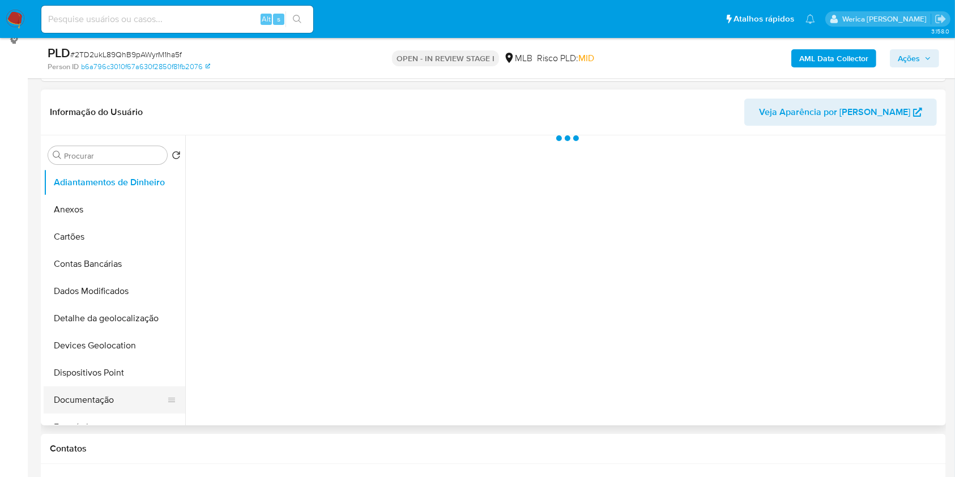
scroll to position [227, 0]
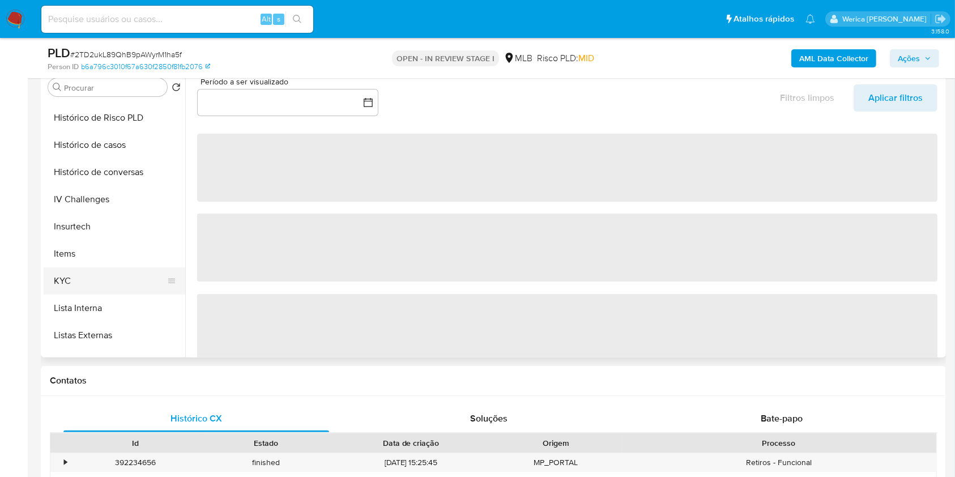
select select "10"
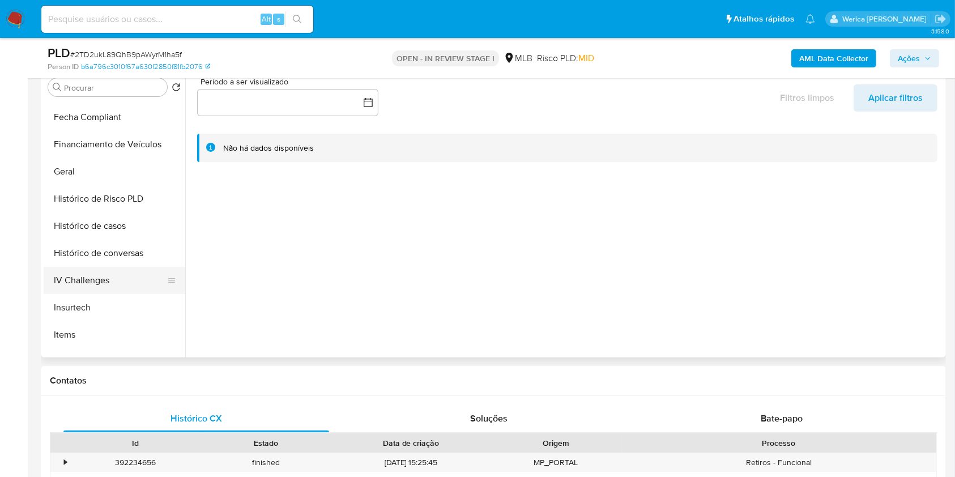
scroll to position [151, 0]
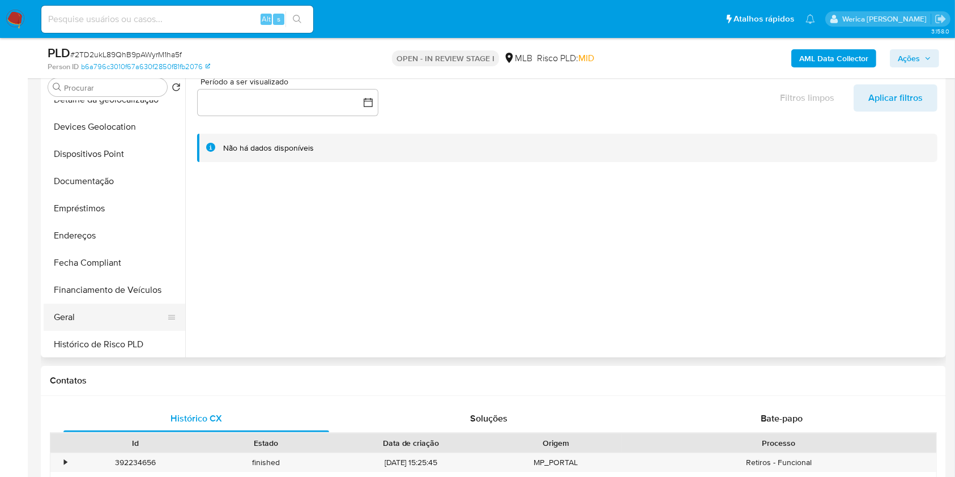
click at [102, 308] on button "Geral" at bounding box center [110, 317] width 133 height 27
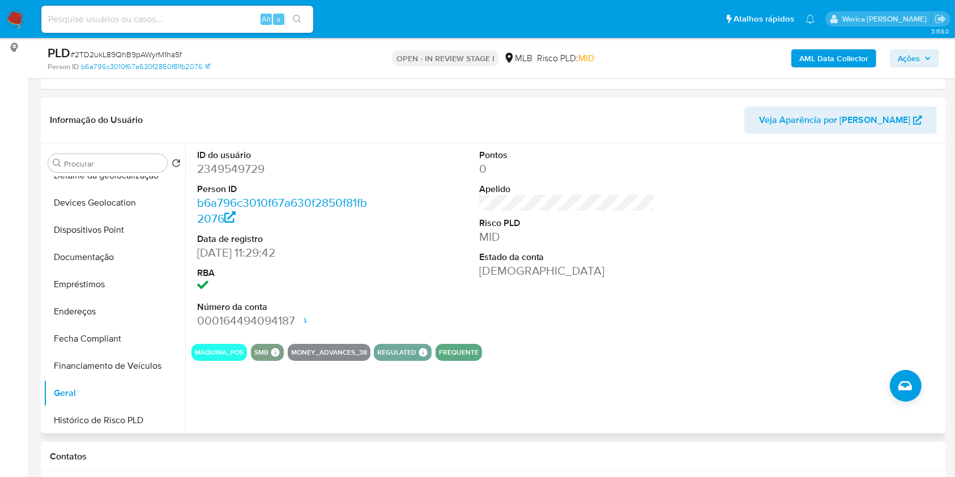
click at [238, 168] on dd "2349549729" at bounding box center [285, 169] width 177 height 16
copy dd "2349549729"
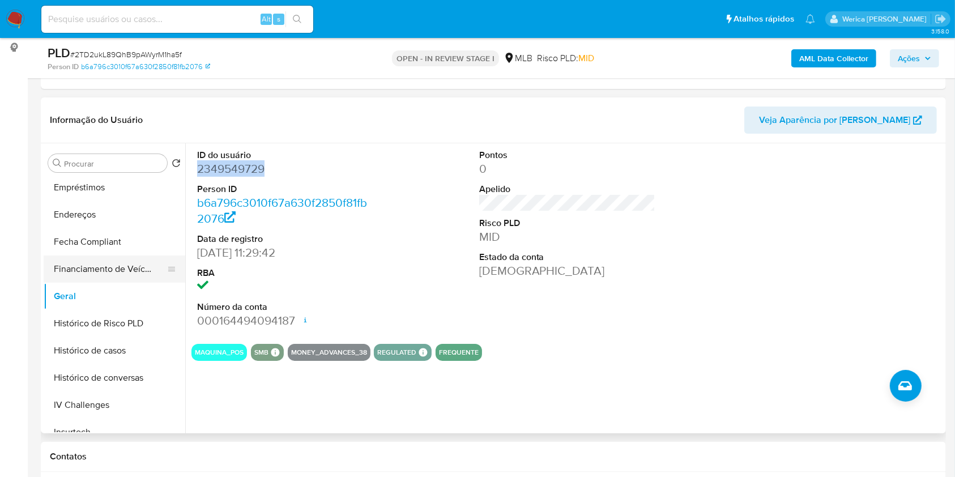
scroll to position [302, 0]
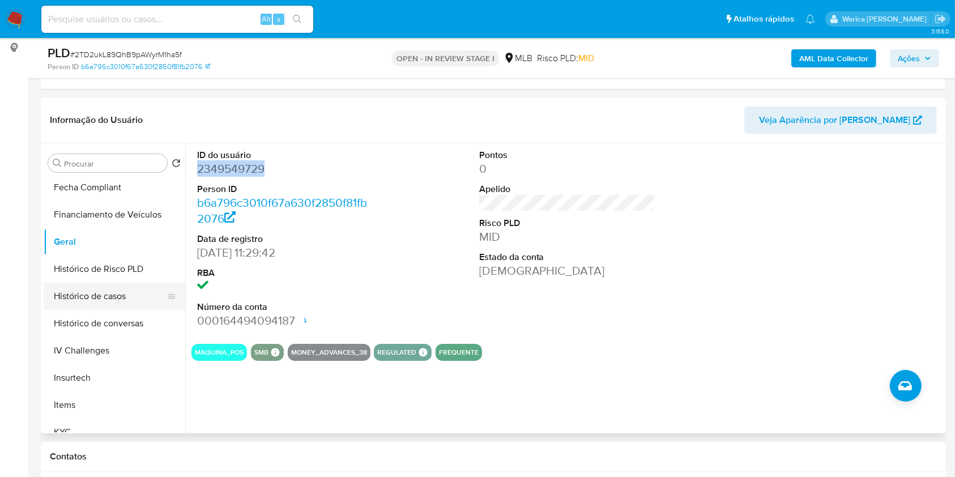
click at [135, 293] on button "Histórico de casos" at bounding box center [110, 296] width 133 height 27
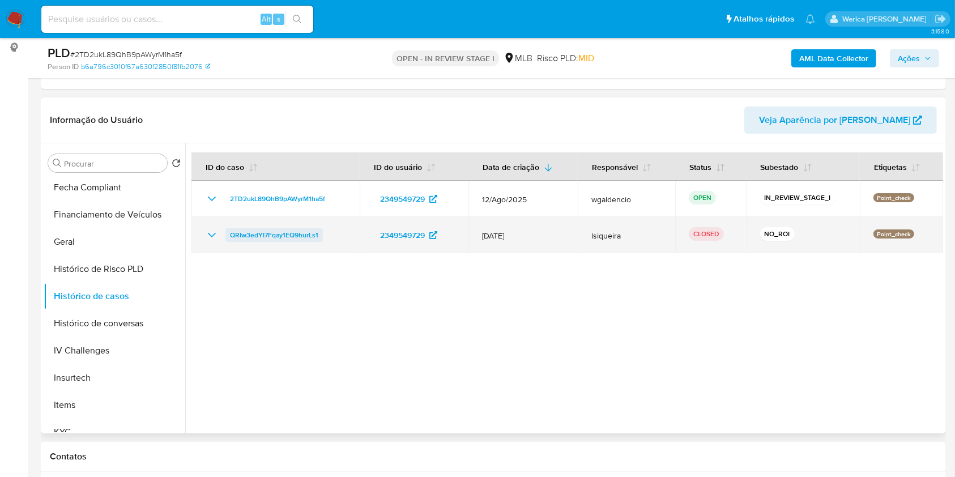
click at [281, 235] on span "QRIw3edYI7Fqay1EQ9hurLs1" at bounding box center [274, 235] width 88 height 14
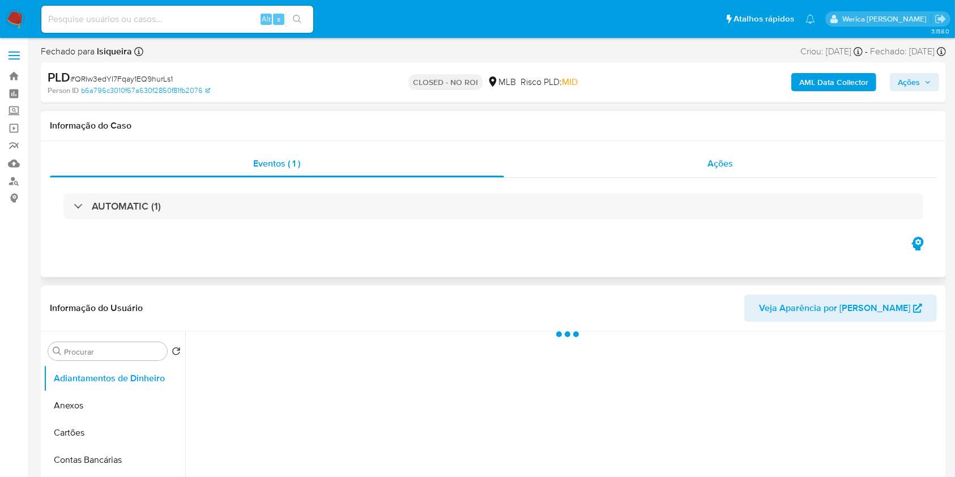
click at [726, 161] on span "Ações" at bounding box center [720, 163] width 25 height 13
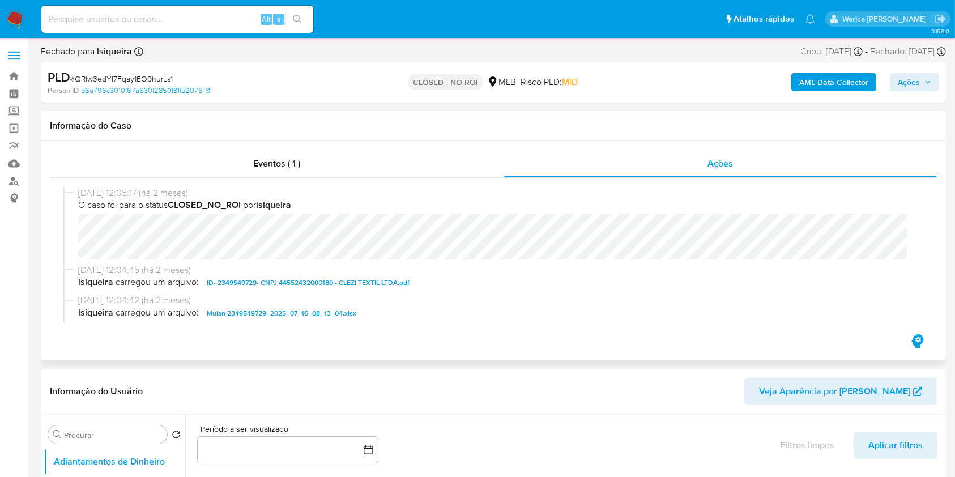
select select "10"
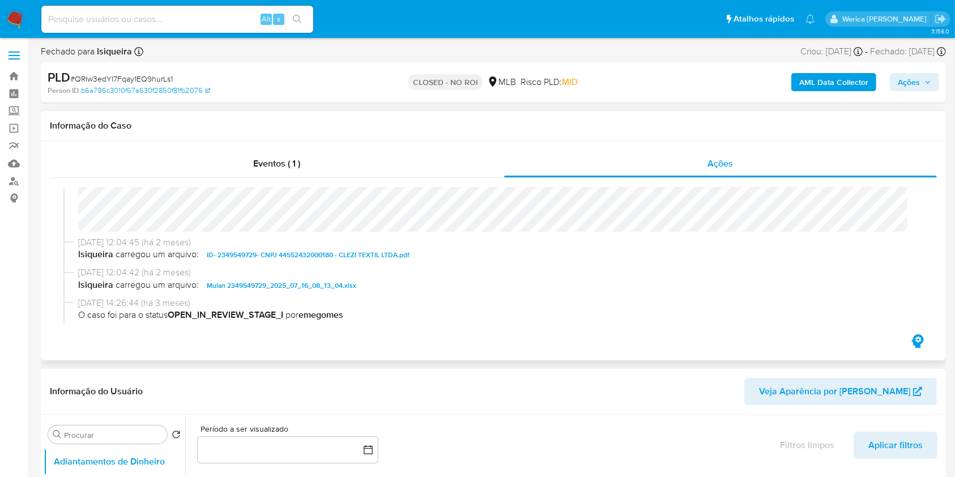
scroll to position [14, 0]
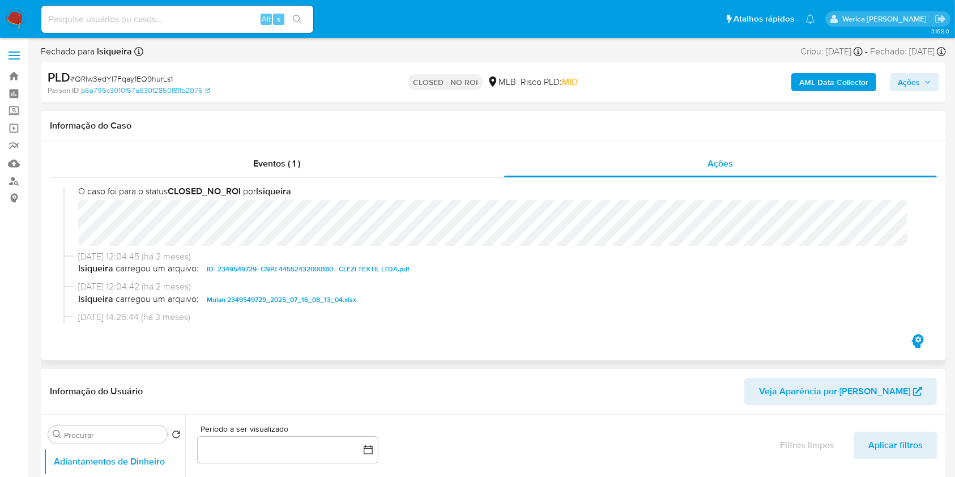
click at [302, 266] on span "ID- 2349549729- CNPJ 44552432000180 - CLEZI TEXTIL LTDA.pdf" at bounding box center [308, 269] width 203 height 14
